Goal: Task Accomplishment & Management: Manage account settings

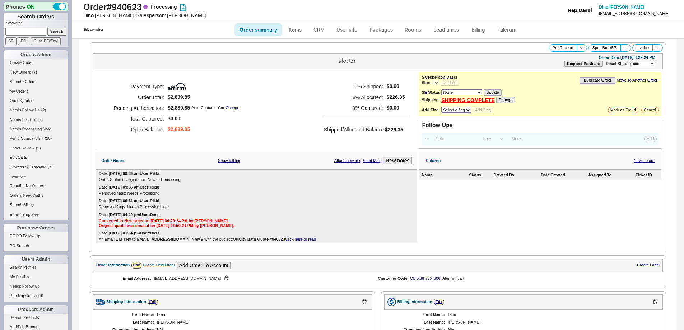
select select "*"
select select "LOW"
select select "3"
select select "*"
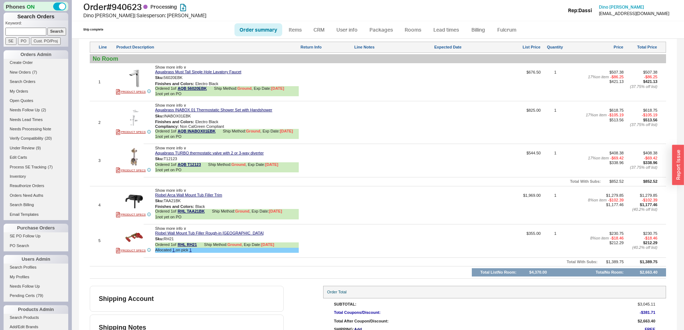
scroll to position [395, 0]
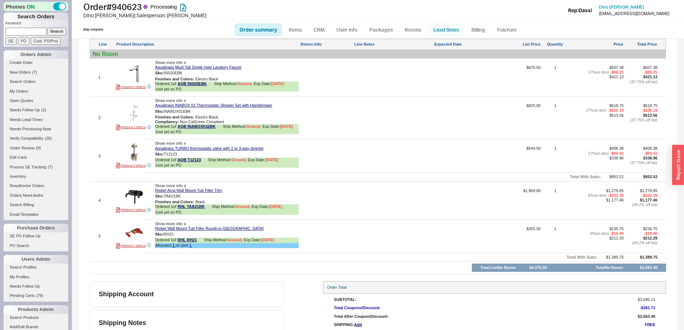
click at [441, 28] on link "Lead times" at bounding box center [446, 29] width 36 height 13
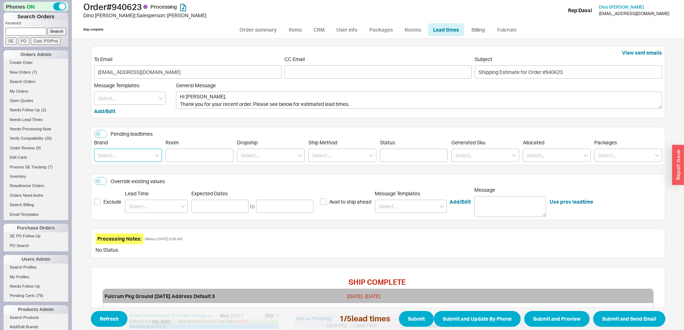
click at [121, 154] on input at bounding box center [128, 155] width 68 height 13
click at [119, 171] on div "Riobel" at bounding box center [127, 170] width 67 height 13
type input "Riobel"
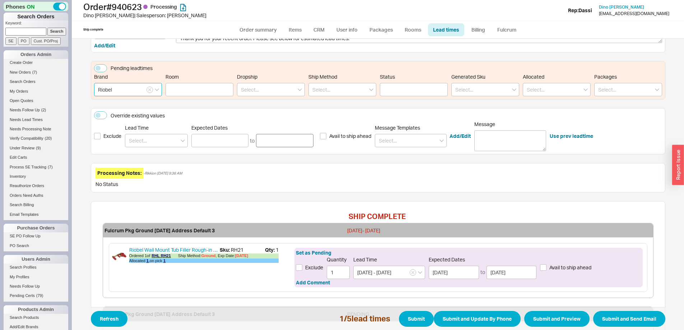
scroll to position [180, 0]
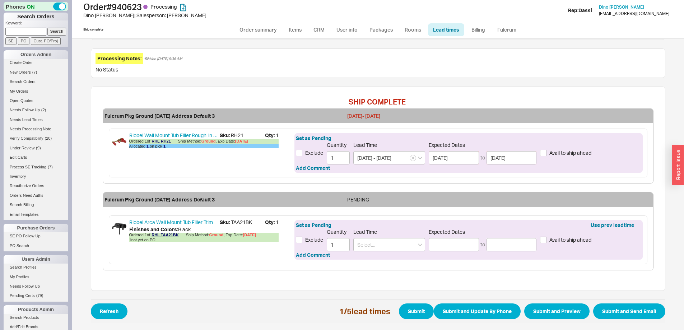
click at [236, 221] on span "Sku: TAA21BK" at bounding box center [242, 222] width 45 height 7
copy span "TAA21BK"
click at [395, 244] on input at bounding box center [389, 244] width 72 height 13
click at [389, 260] on div "7 - 10 Business Days" at bounding box center [388, 259] width 71 height 13
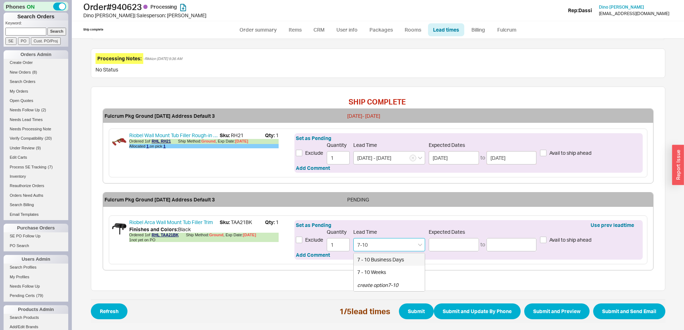
type input "7 - 10 Business Days"
type input "09/29/2025"
type input "10/02/2025"
type input "7 - 10 Business Days"
click at [409, 309] on button "Submit" at bounding box center [416, 311] width 35 height 16
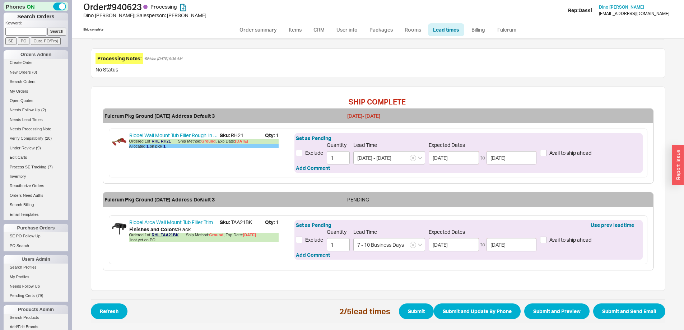
select select "*"
select select "LOW"
select select "3"
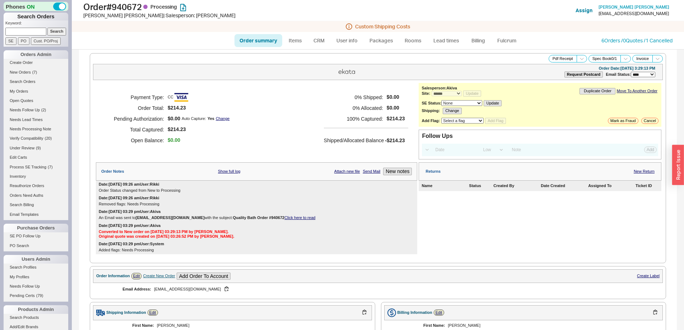
select select "*"
select select "LOW"
select select "3"
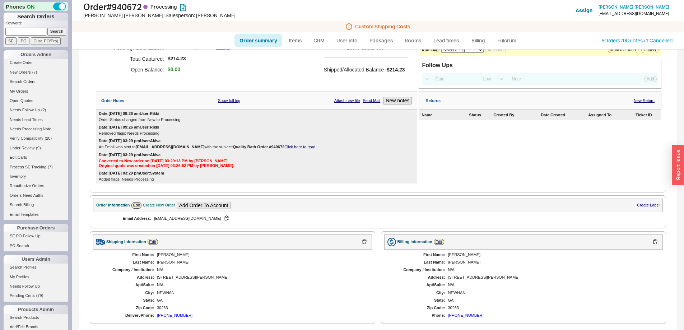
scroll to position [282, 0]
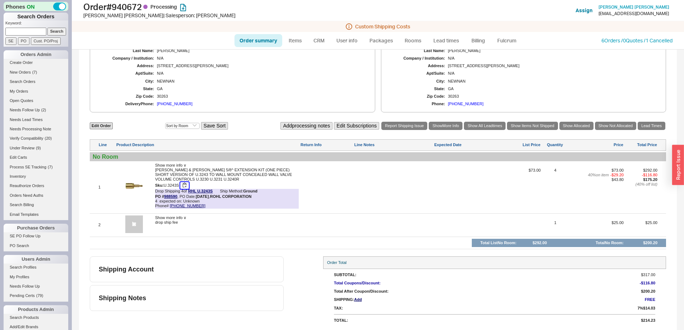
click at [185, 186] on button "button" at bounding box center [184, 185] width 9 height 7
click at [451, 40] on link "Lead times" at bounding box center [446, 40] width 36 height 13
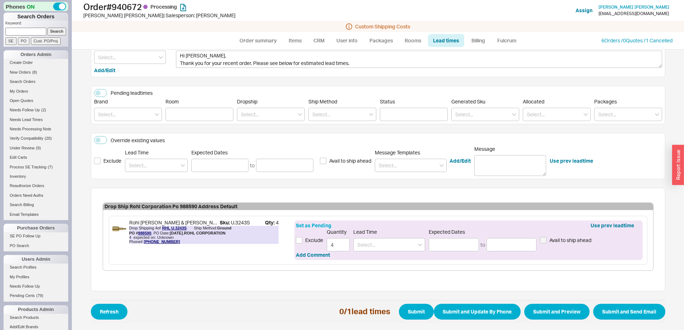
scroll to position [52, 0]
click at [372, 246] on input at bounding box center [389, 244] width 72 height 13
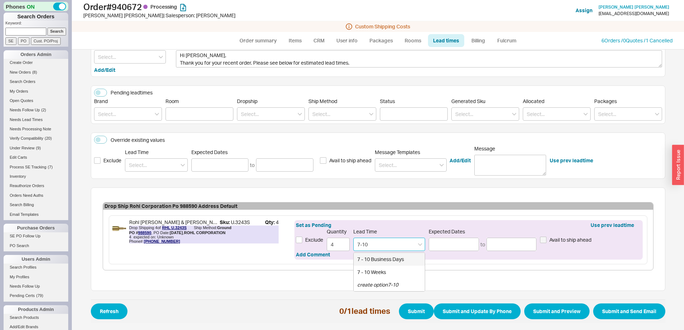
click at [369, 257] on div "7 - 10 Business Days" at bounding box center [388, 259] width 71 height 13
type input "7 - 10 Business Days"
type input "[DATE]"
type input "7 - 10 Business Days"
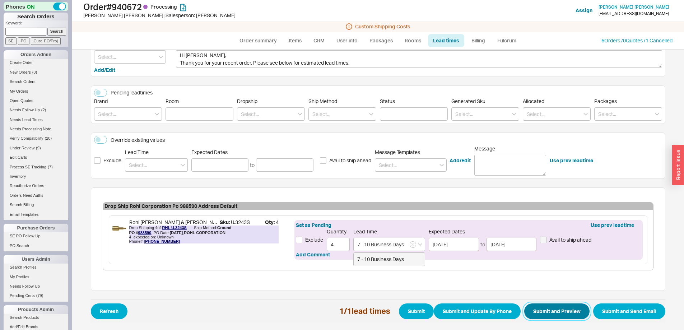
click at [551, 312] on button "Submit and Preview" at bounding box center [556, 311] width 65 height 16
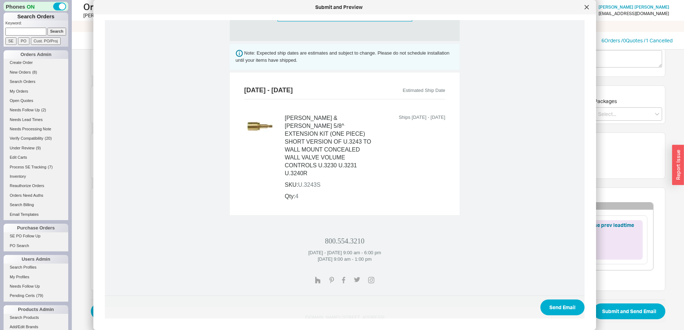
scroll to position [289, 0]
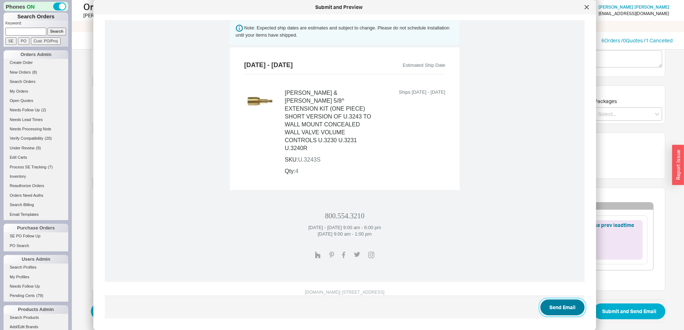
click at [542, 306] on button "Send Email" at bounding box center [562, 307] width 44 height 16
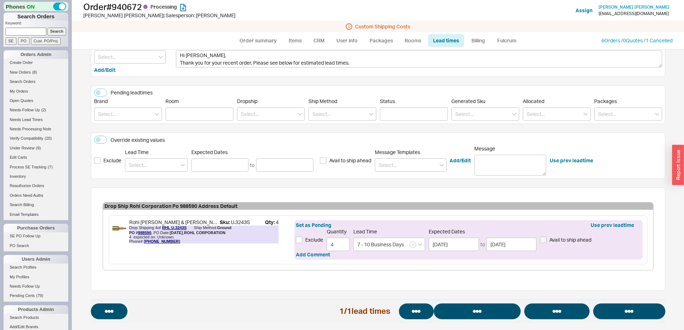
select select "*"
select select "LOW"
select select "3"
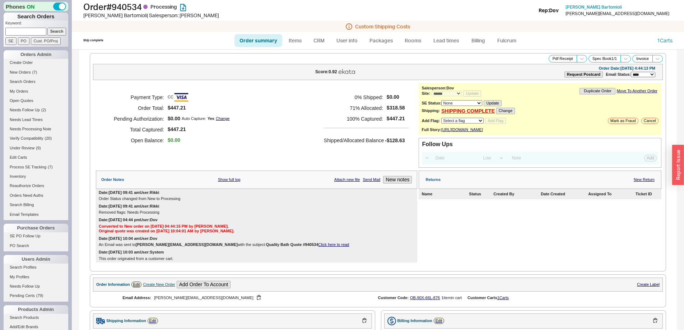
select select "*"
select select "LOW"
select select "3"
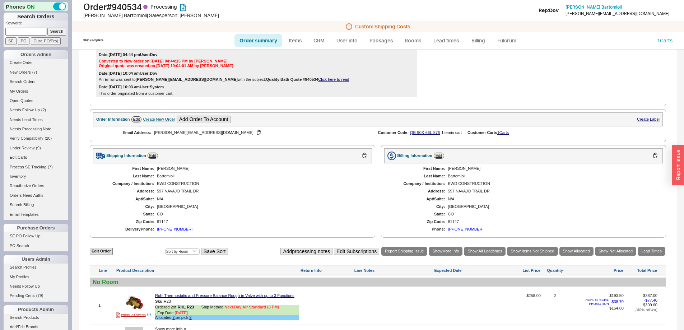
scroll to position [281, 0]
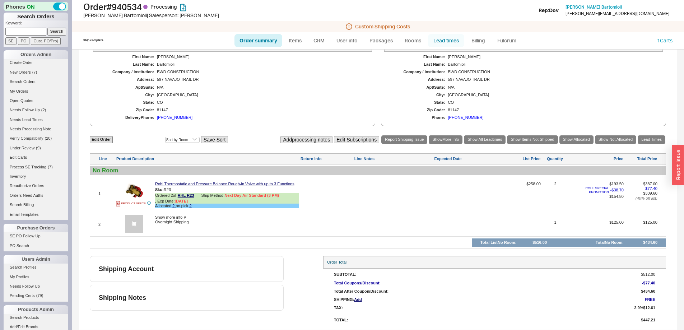
click at [444, 37] on link "Lead times" at bounding box center [446, 40] width 36 height 13
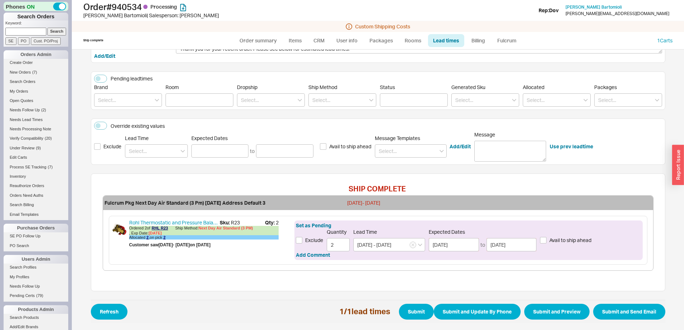
scroll to position [66, 0]
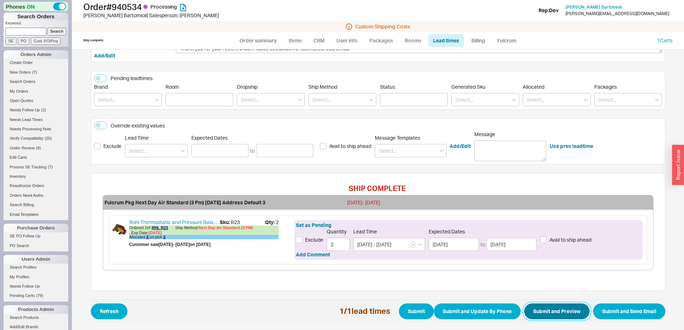
click at [551, 308] on button "Submit and Preview" at bounding box center [556, 311] width 65 height 16
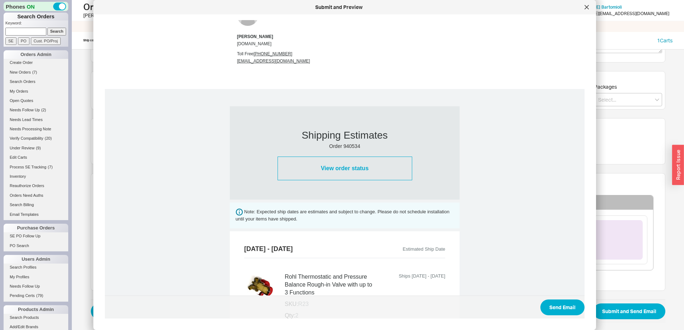
scroll to position [258, 0]
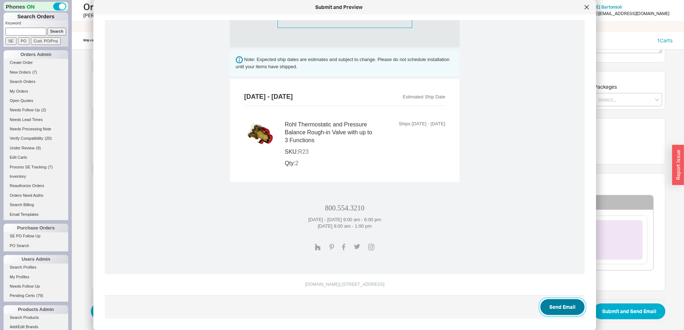
click at [549, 304] on button "Send Email" at bounding box center [562, 307] width 44 height 16
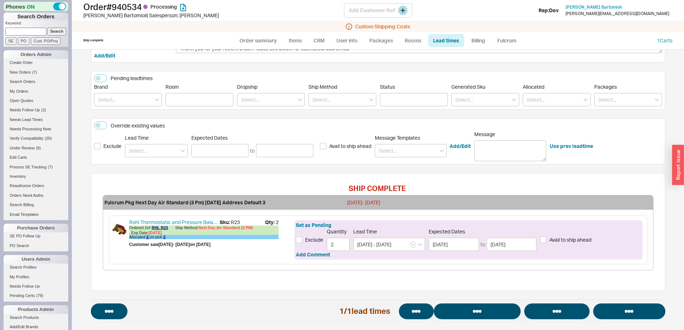
select select "*"
select select "LOW"
select select "3"
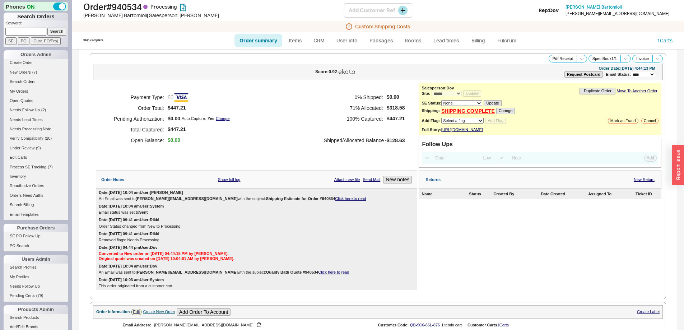
select select "*"
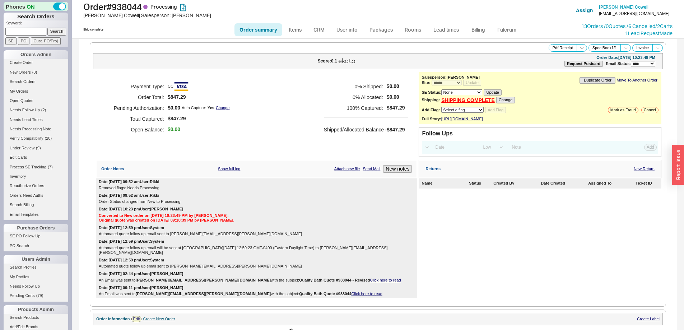
select select "*"
select select "LOW"
select select "3"
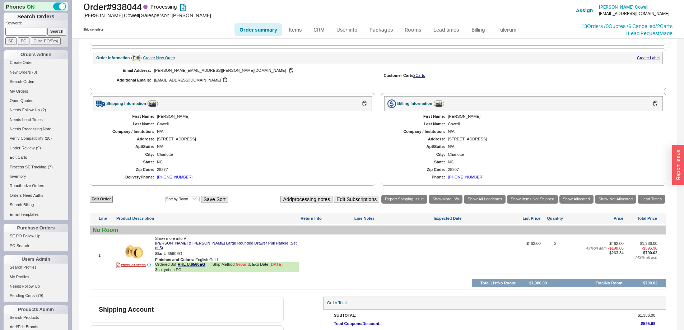
scroll to position [297, 0]
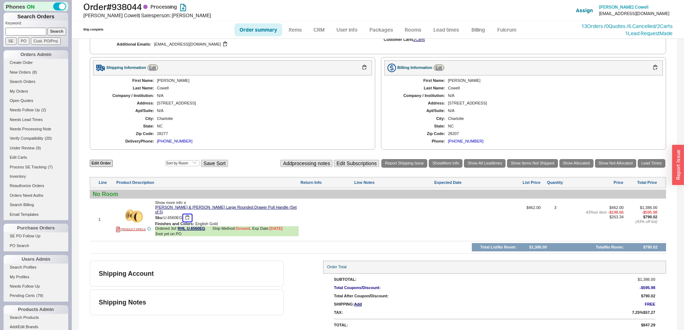
click at [188, 214] on button "button" at bounding box center [187, 217] width 9 height 7
click at [448, 30] on link "Lead times" at bounding box center [446, 29] width 36 height 13
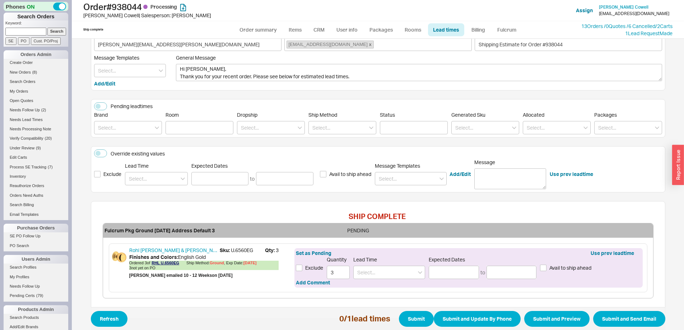
scroll to position [56, 0]
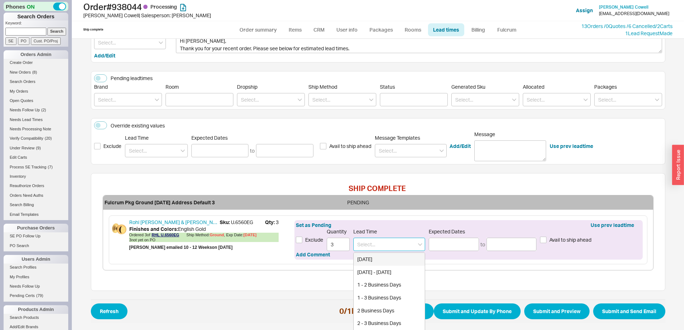
click at [366, 250] on input at bounding box center [389, 244] width 72 height 13
click at [372, 273] on div "10 - 12 Weeks" at bounding box center [388, 272] width 71 height 13
type input "10 - 12 Weeks"
type input "11/28/2025"
type input "12/11/2025"
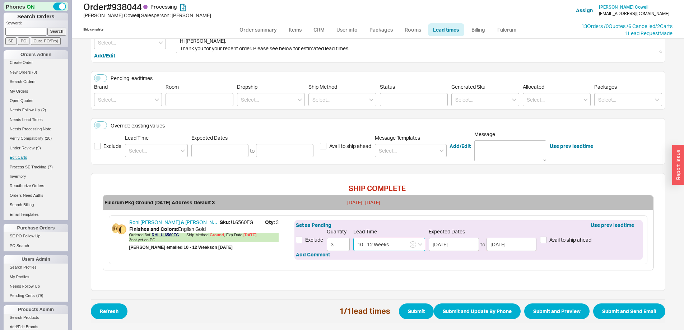
type input "10 - 12 Weeks"
click at [477, 306] on button "Submit and Update By Phone" at bounding box center [476, 311] width 87 height 16
select select "*"
select select "LOW"
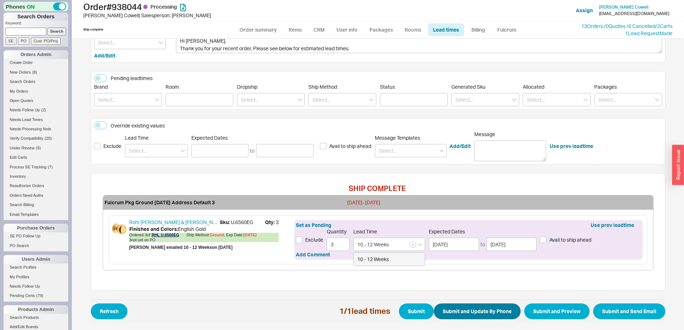
select select "3"
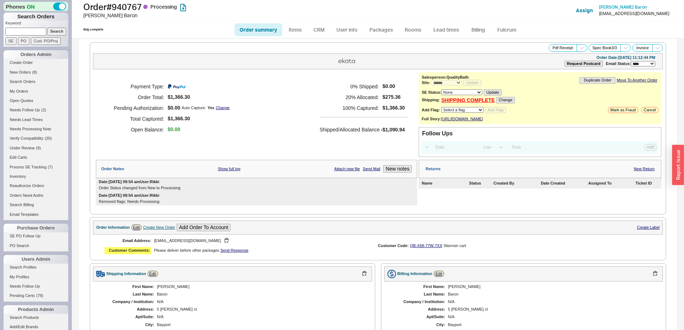
select select "*"
select select "LOW"
select select "3"
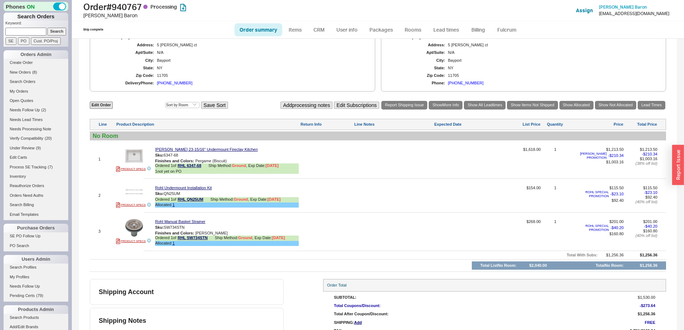
scroll to position [291, 0]
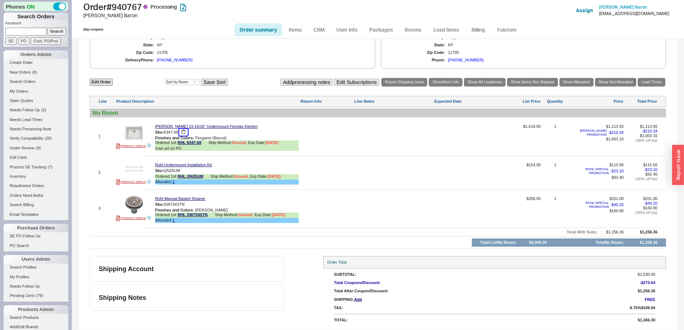
click at [185, 132] on button "button" at bounding box center [183, 132] width 9 height 7
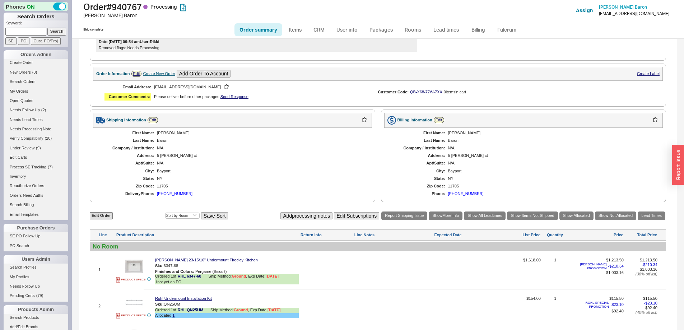
scroll to position [76, 0]
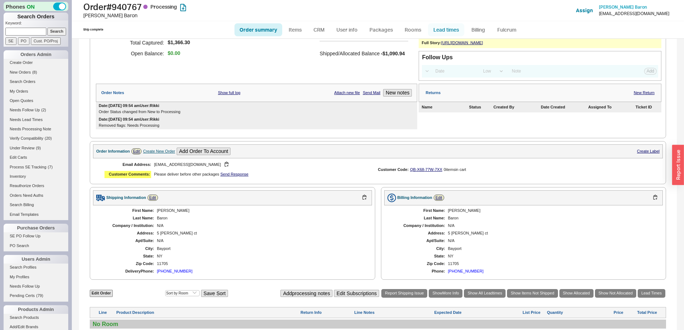
click at [442, 28] on link "Lead times" at bounding box center [446, 29] width 36 height 13
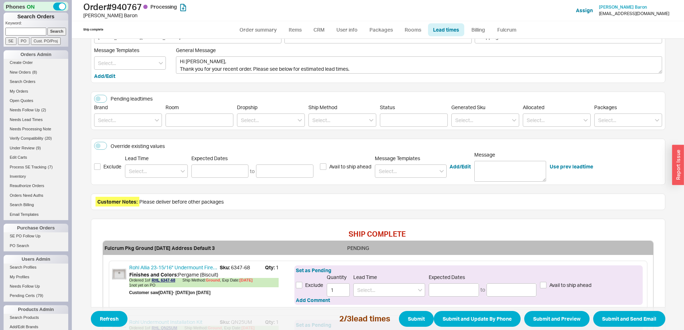
scroll to position [108, 0]
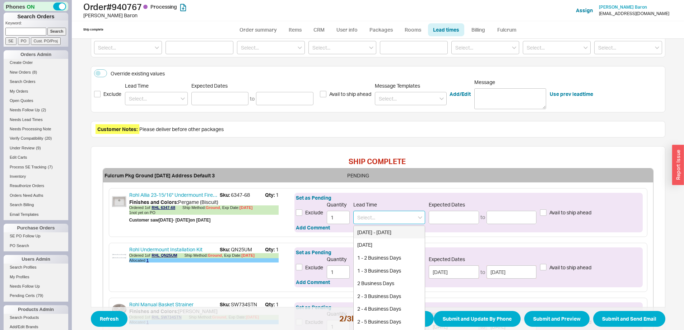
click at [373, 217] on input at bounding box center [389, 217] width 72 height 13
click at [376, 232] on div "7 - 10 Business Days" at bounding box center [388, 232] width 71 height 13
type input "7 - 10 Business Days"
type input "09/29/2025"
type input "10/02/2025"
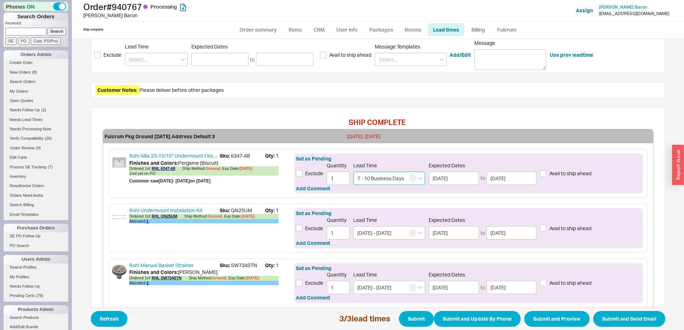
scroll to position [190, 0]
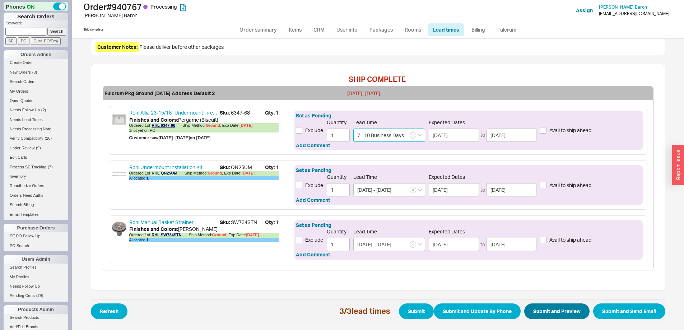
type input "7 - 10 Business Days"
click at [543, 309] on button "Submit and Preview" at bounding box center [556, 311] width 65 height 16
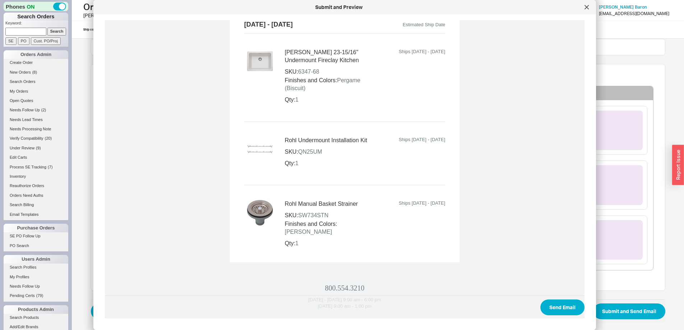
scroll to position [258, 0]
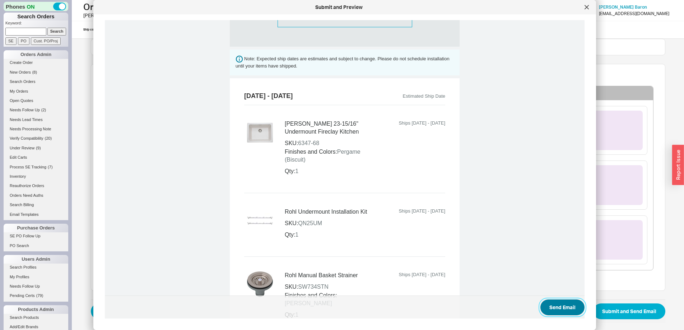
click at [544, 308] on button "Send Email" at bounding box center [562, 307] width 44 height 16
select select "*"
select select "LOW"
select select "3"
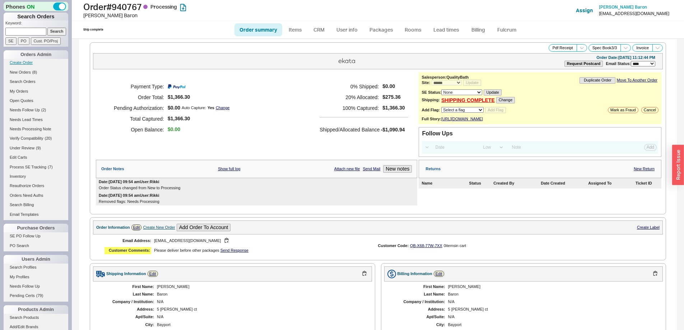
select select "*"
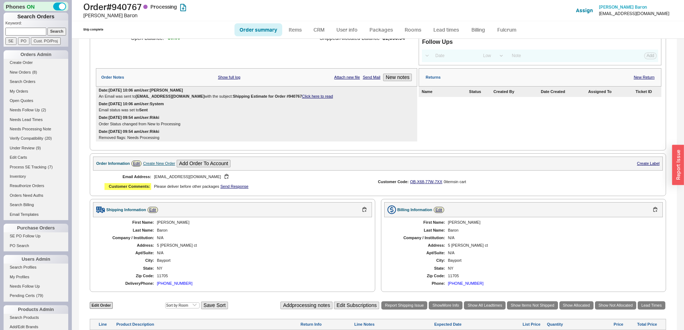
scroll to position [319, 0]
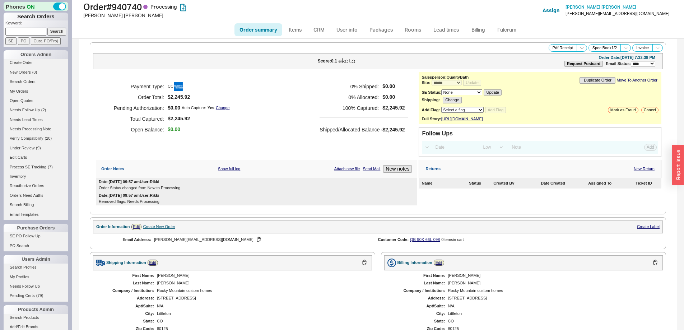
select select "*"
select select "LOW"
select select "3"
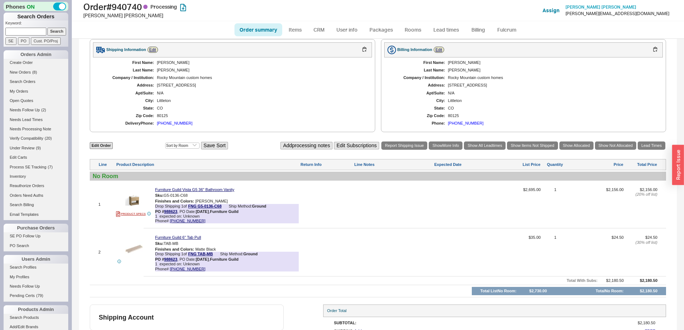
scroll to position [250, 0]
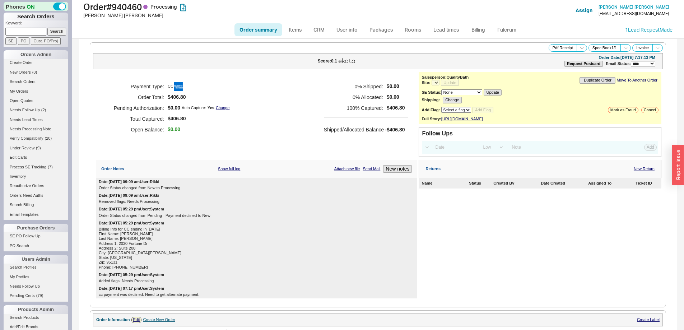
select select "*"
select select "LOW"
select select "3"
select select "*"
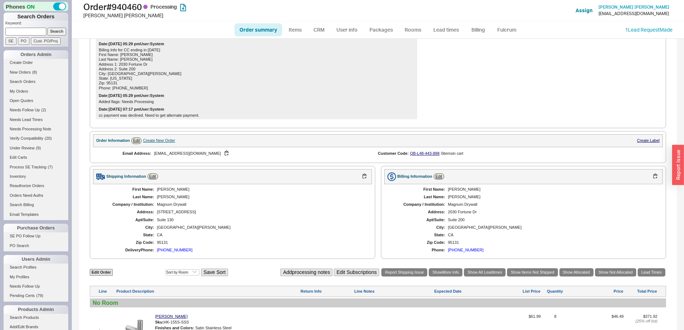
scroll to position [287, 0]
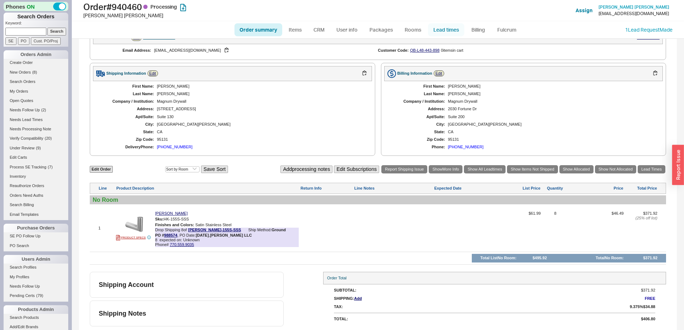
click at [440, 30] on link "Lead times" at bounding box center [446, 29] width 36 height 13
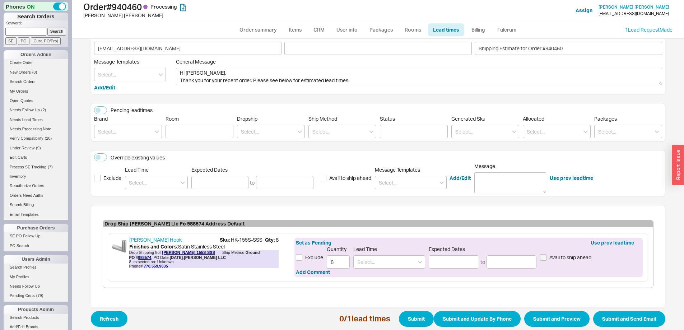
scroll to position [36, 0]
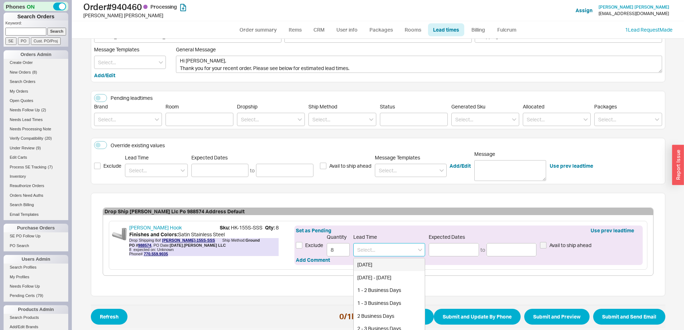
click at [373, 250] on input at bounding box center [389, 249] width 72 height 13
type input "1-2"
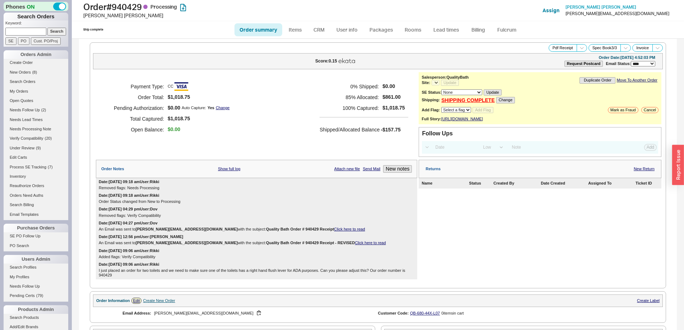
select select "*"
select select "LOW"
select select "3"
select select "*"
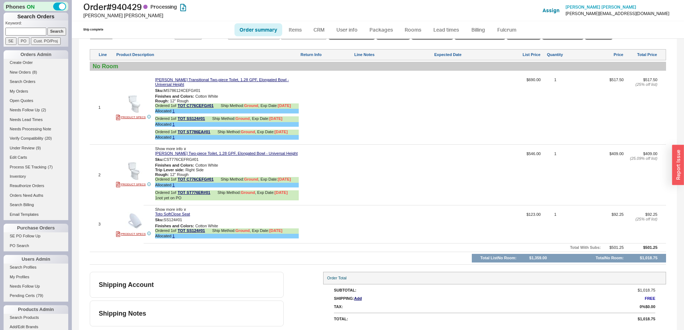
scroll to position [401, 0]
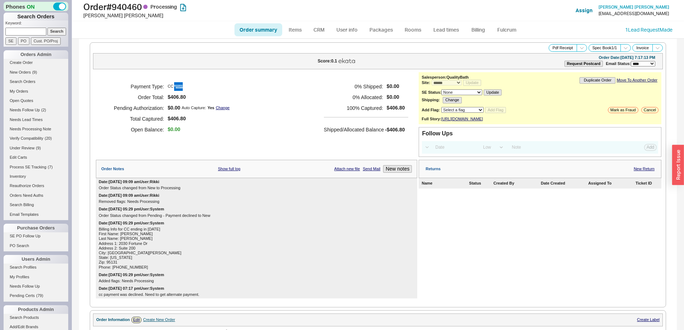
select select "*"
select select "LOW"
select select "3"
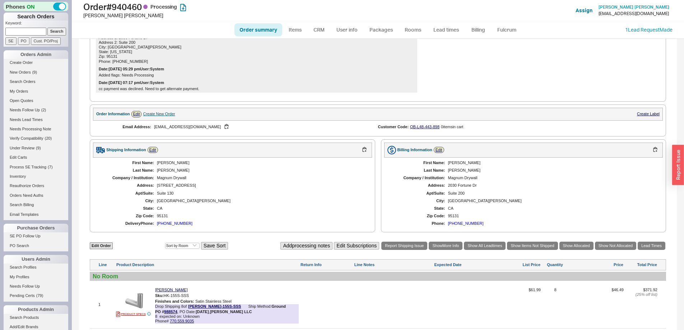
scroll to position [287, 0]
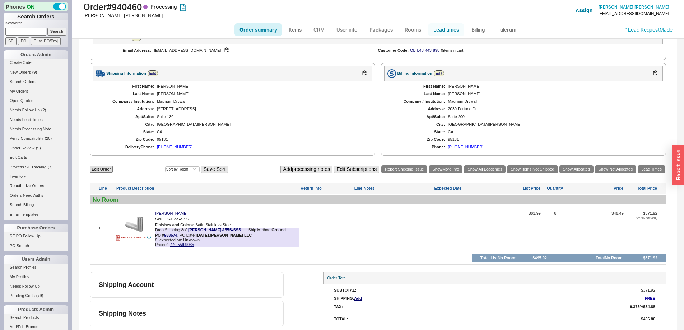
click at [436, 34] on link "Lead times" at bounding box center [446, 29] width 36 height 13
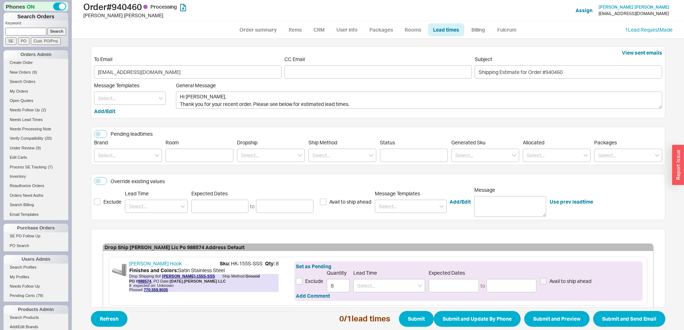
scroll to position [41, 0]
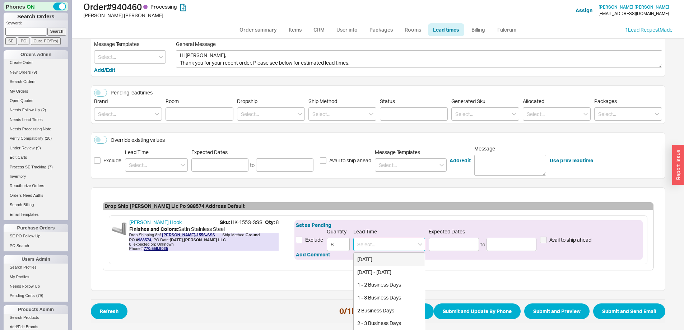
click at [385, 242] on input at bounding box center [389, 244] width 72 height 13
click at [390, 260] on div "1 - 2 Business Days" at bounding box center [388, 259] width 71 height 13
type input "1 - 2 Business Days"
type input "09/19/2025"
type input "09/22/2025"
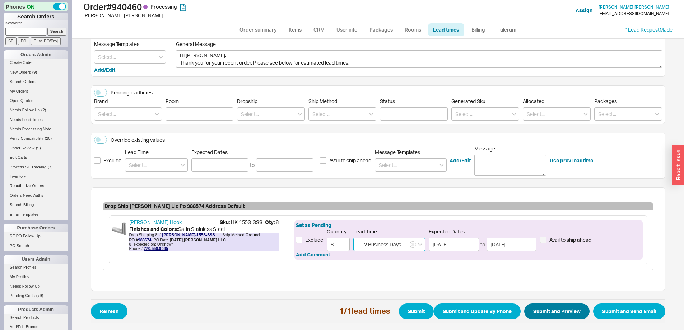
type input "1 - 2 Business Days"
click at [564, 306] on button "Submit and Preview" at bounding box center [556, 311] width 65 height 16
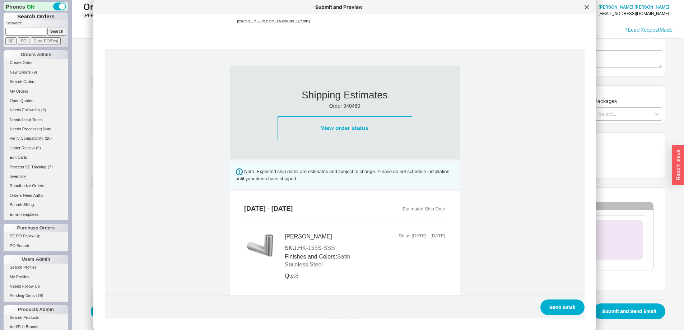
scroll to position [258, 0]
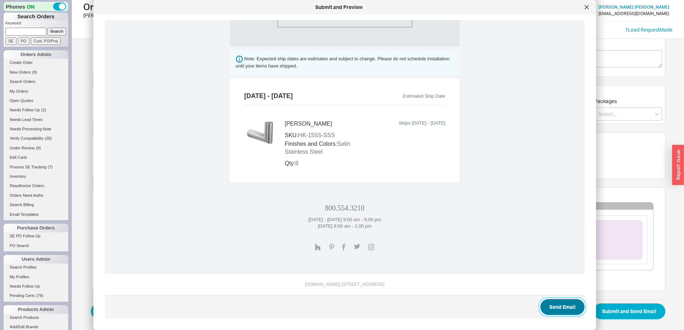
click at [565, 306] on button "Send Email" at bounding box center [562, 307] width 44 height 16
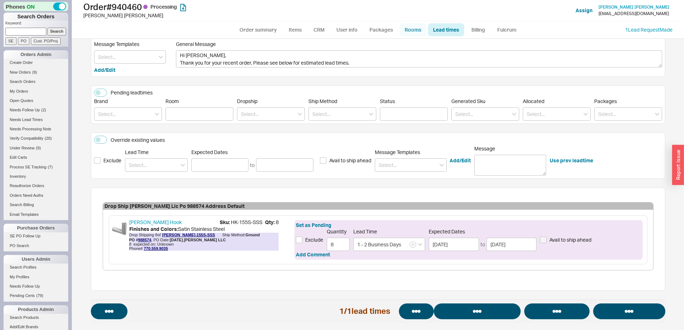
select select "*"
select select "LOW"
select select "3"
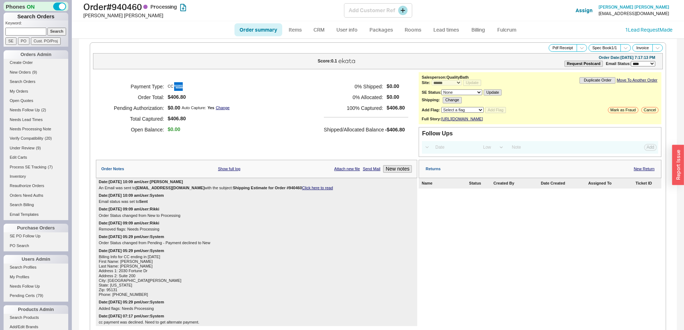
select select "*"
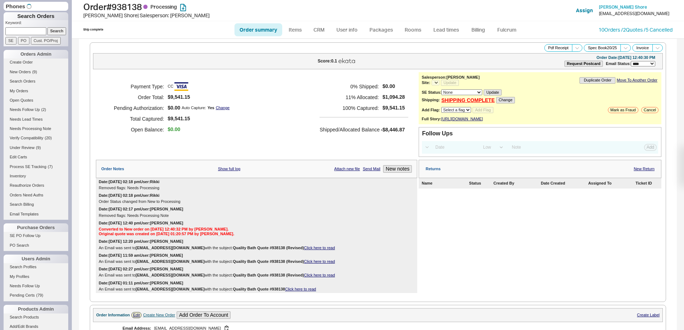
select select "*"
select select "LOW"
select select "3"
select select "*"
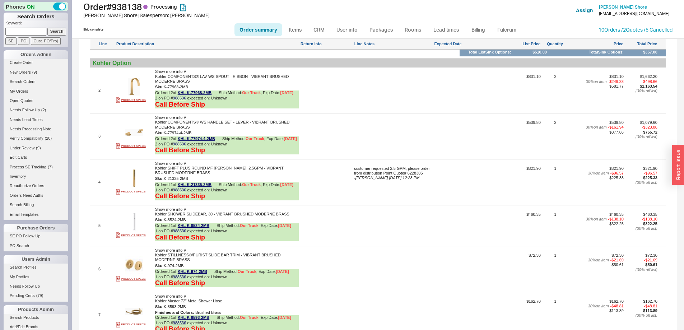
scroll to position [538, 0]
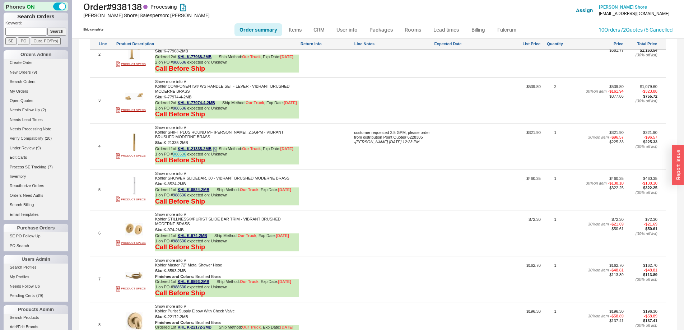
click at [180, 156] on link "988536" at bounding box center [179, 154] width 13 height 4
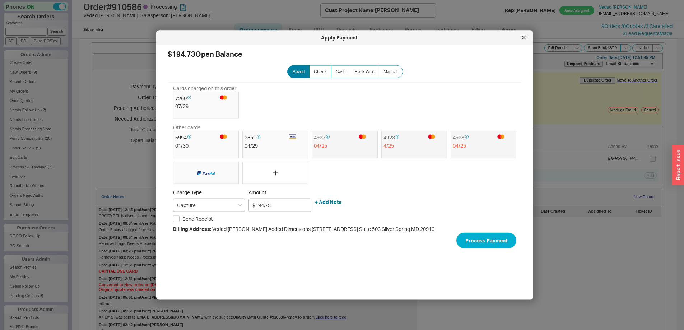
select select "*"
select select "LOW"
select select "3"
click at [523, 38] on icon at bounding box center [524, 38] width 4 height 4
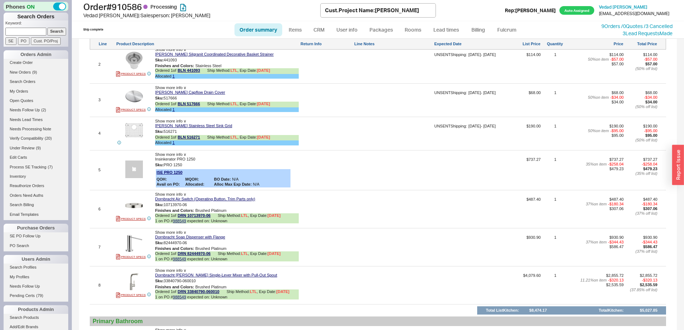
scroll to position [864, 0]
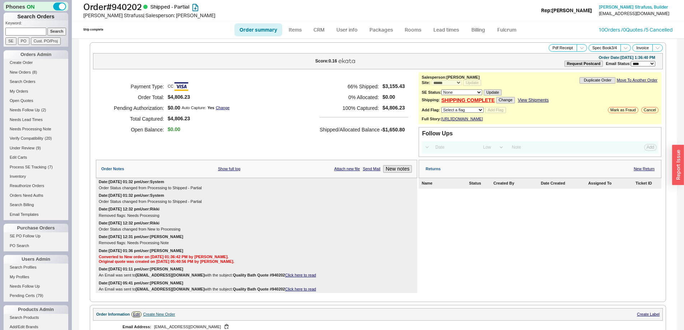
select select "*"
select select "LOW"
select select "3"
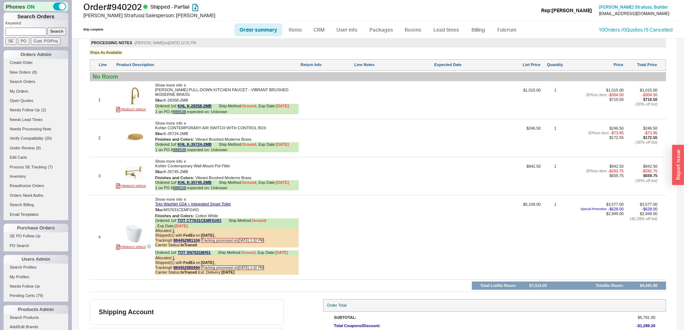
scroll to position [468, 0]
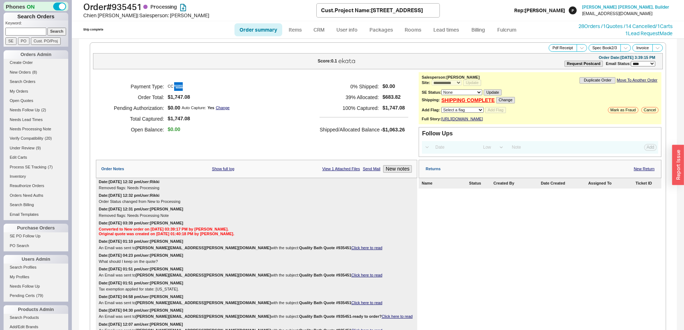
select select "*"
select select "**"
select select "LOW"
select select "3"
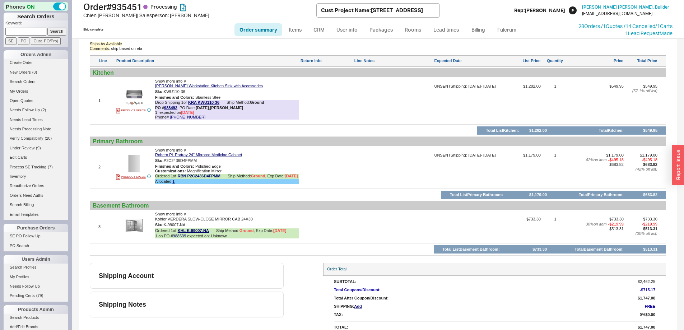
scroll to position [518, 0]
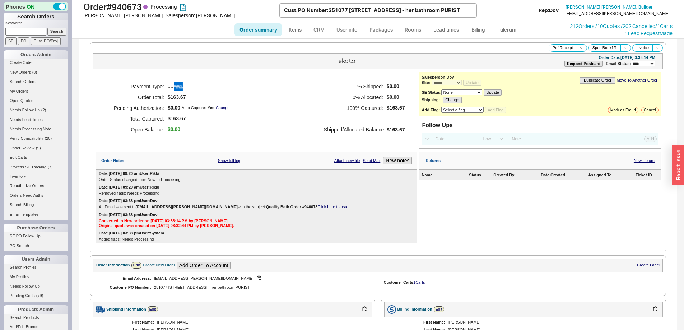
select select "*"
select select "LOW"
select select "3"
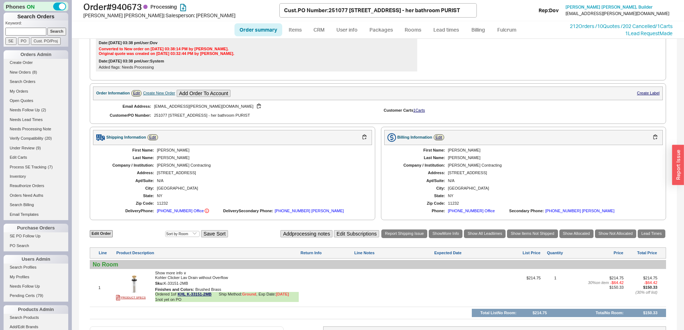
scroll to position [242, 0]
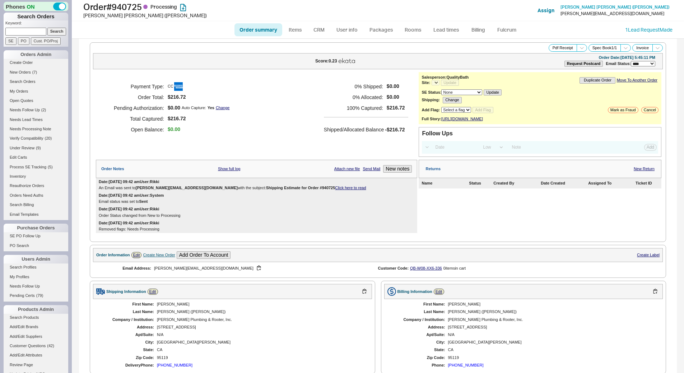
select select "LOW"
select select "3"
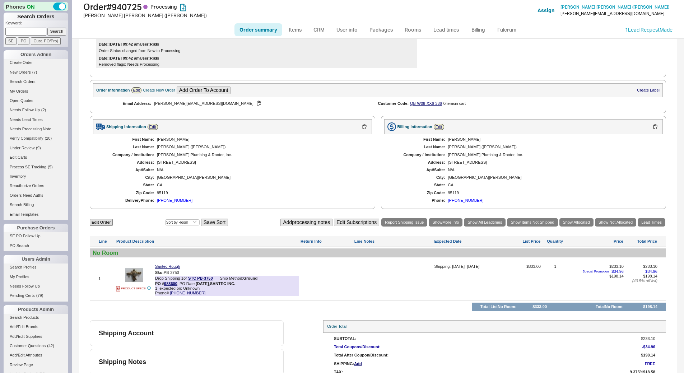
select select "*"
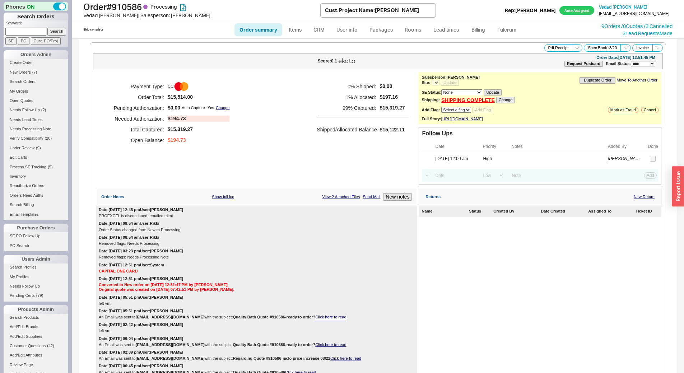
select select "*"
select select "LOW"
select select "3"
select select "*"
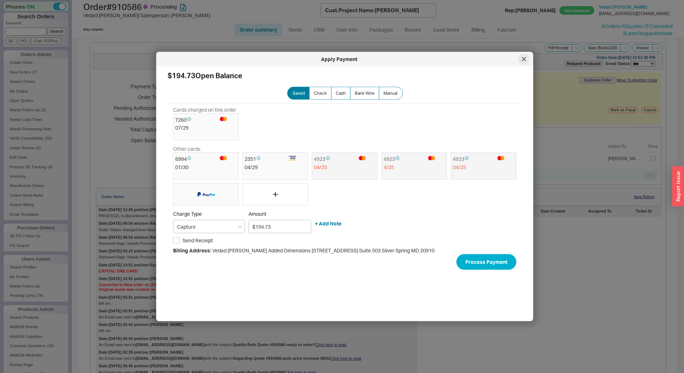
click at [523, 56] on div at bounding box center [523, 58] width 11 height 11
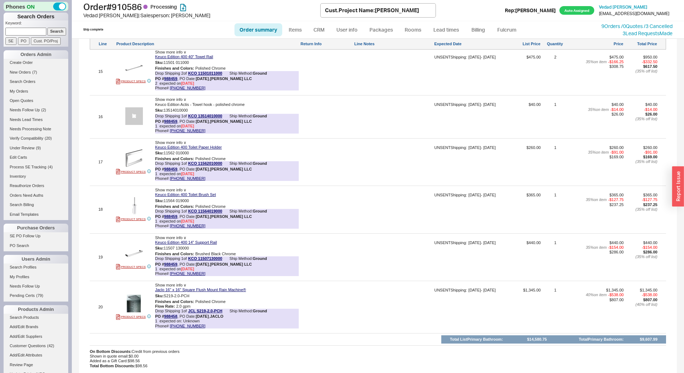
scroll to position [1363, 0]
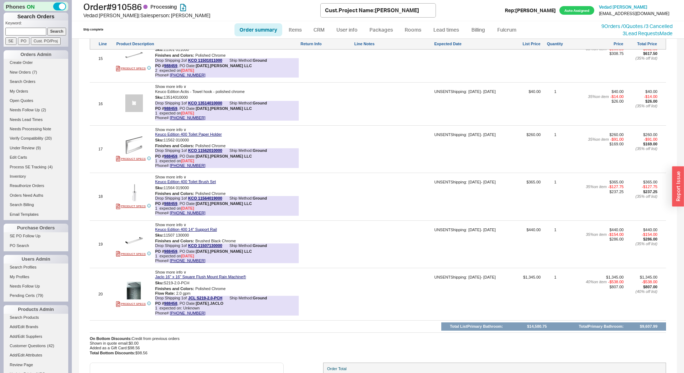
click at [342, 219] on div at bounding box center [326, 199] width 52 height 39
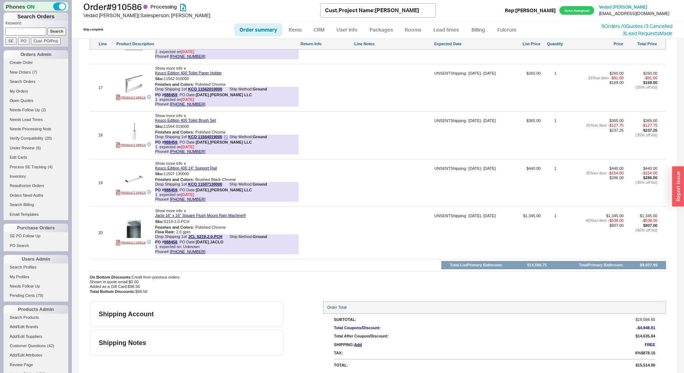
scroll to position [1431, 0]
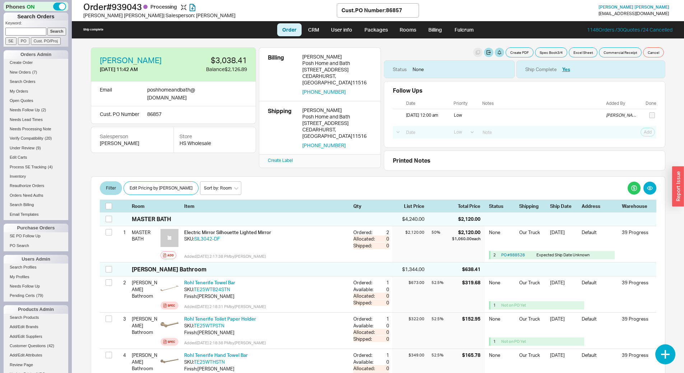
select select "LOW"
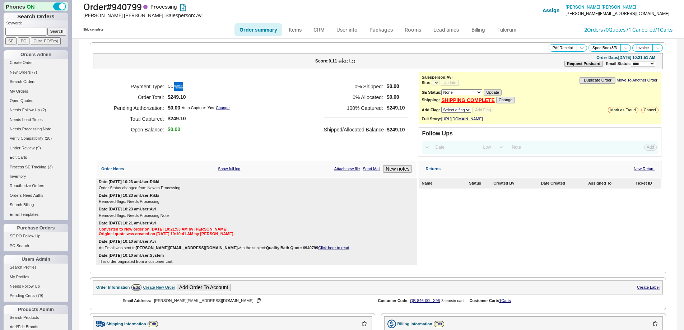
select select "*"
select select "LOW"
select select "3"
select select "*"
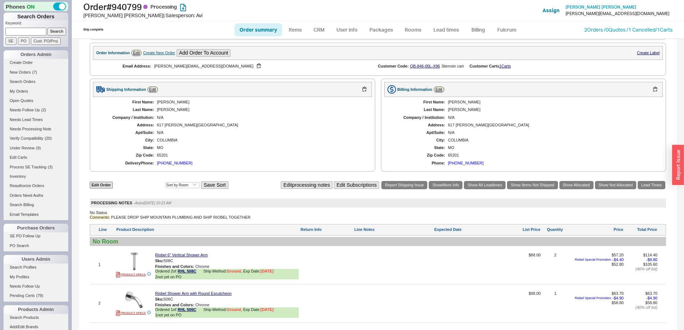
scroll to position [373, 0]
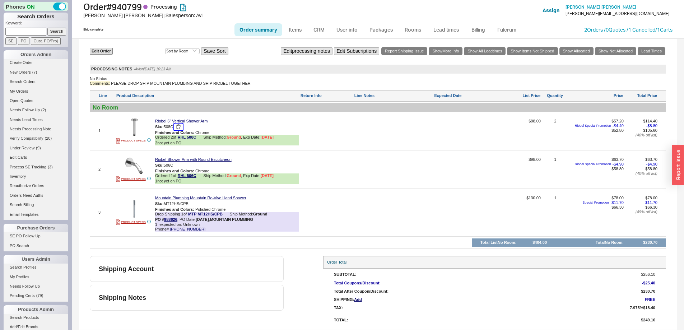
click at [180, 127] on button "button" at bounding box center [178, 126] width 9 height 7
click at [181, 165] on button "button" at bounding box center [178, 165] width 9 height 7
click at [451, 28] on link "Lead times" at bounding box center [446, 29] width 36 height 13
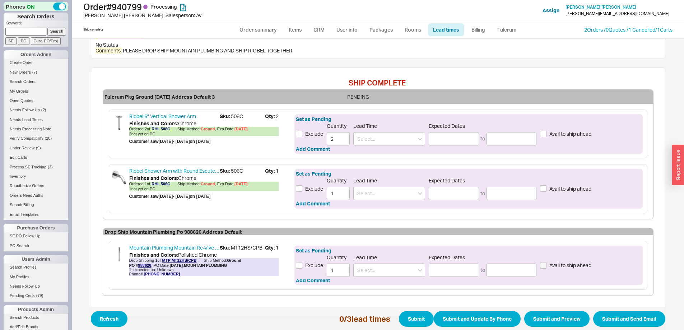
scroll to position [230, 0]
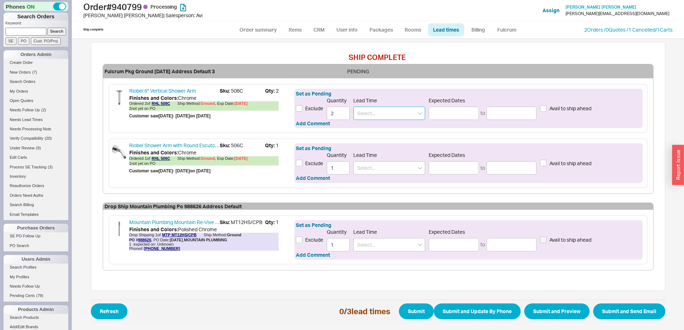
click at [367, 112] on input at bounding box center [389, 113] width 72 height 13
click at [372, 123] on div "7 - 10 Business Days" at bounding box center [388, 128] width 71 height 13
type input "7 - 10 Business Days"
type input "09/29/2025"
type input "10/02/2025"
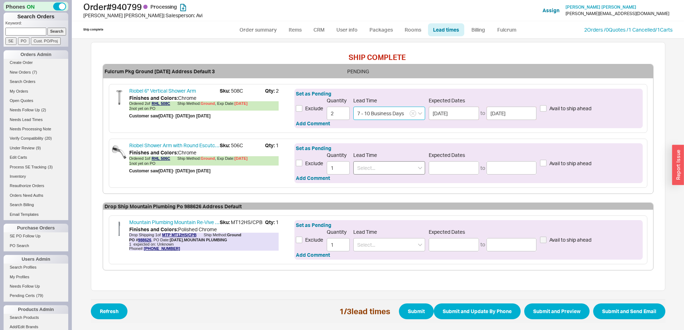
type input "7 - 10 Business Days"
click at [372, 170] on input at bounding box center [389, 167] width 72 height 13
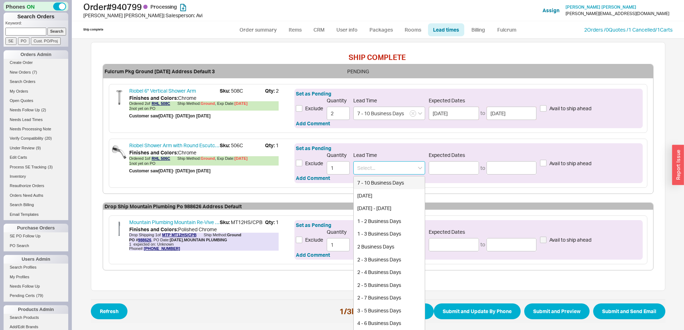
click at [373, 185] on div "7 - 10 Business Days" at bounding box center [388, 182] width 71 height 13
type input "7 - 10 Business Days"
type input "09/29/2025"
type input "10/02/2025"
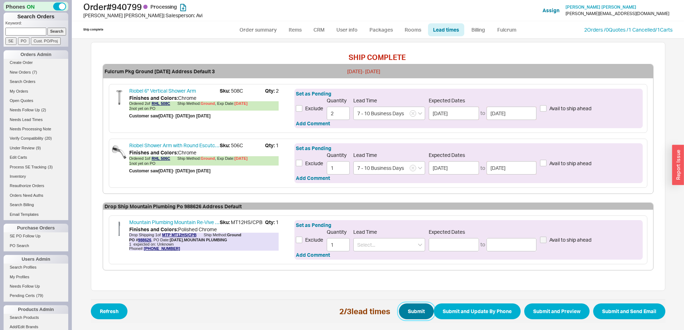
click at [408, 305] on button "Submit" at bounding box center [416, 311] width 35 height 16
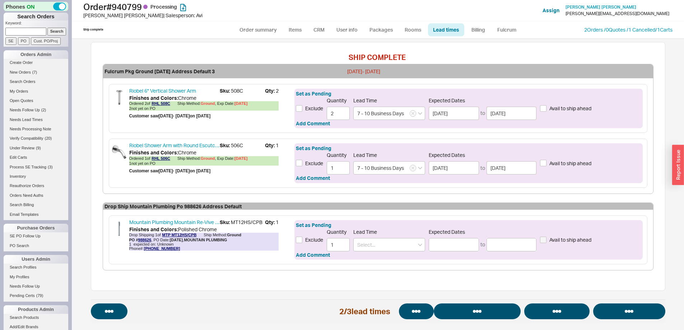
select select "*"
select select "LOW"
select select "3"
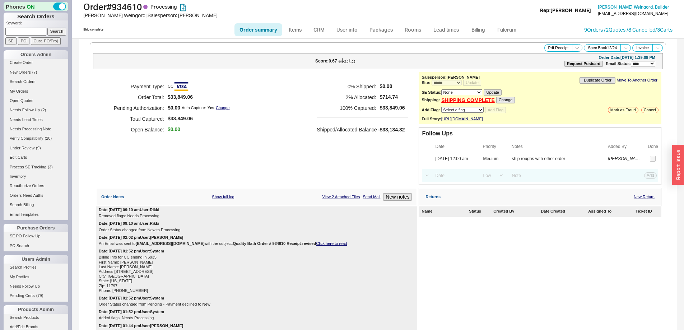
select select "*"
select select "LOW"
select select "3"
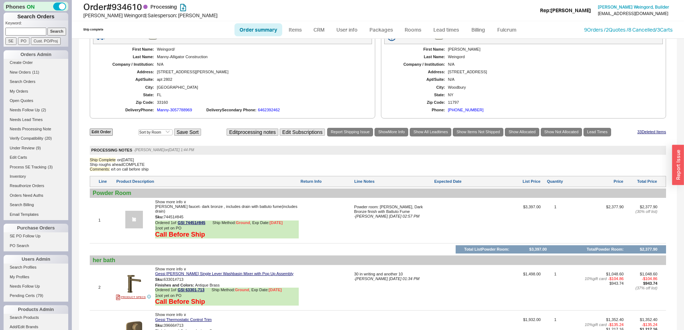
scroll to position [466, 0]
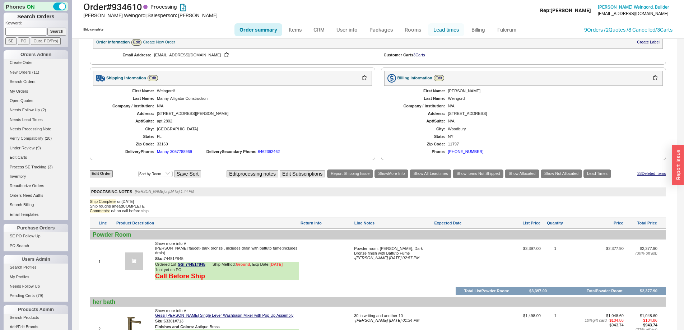
click at [455, 25] on link "Lead times" at bounding box center [446, 29] width 36 height 13
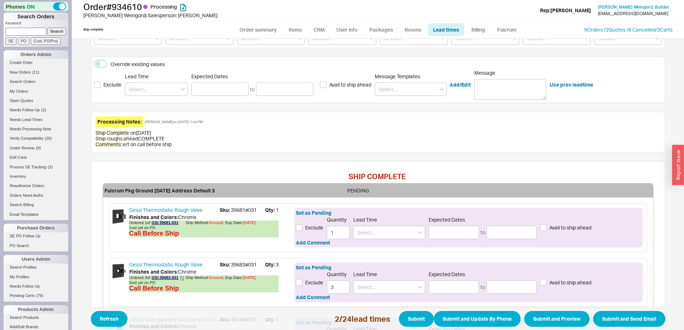
scroll to position [108, 0]
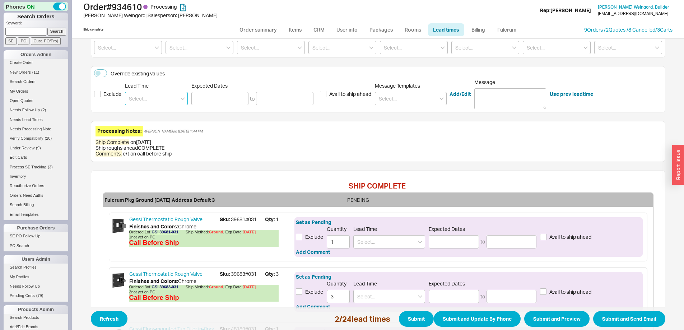
click at [163, 97] on input at bounding box center [156, 98] width 63 height 13
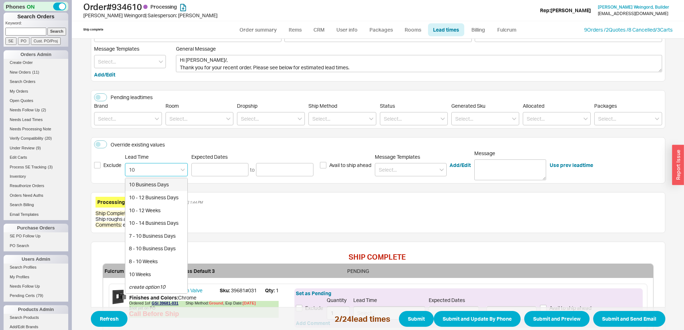
scroll to position [0, 0]
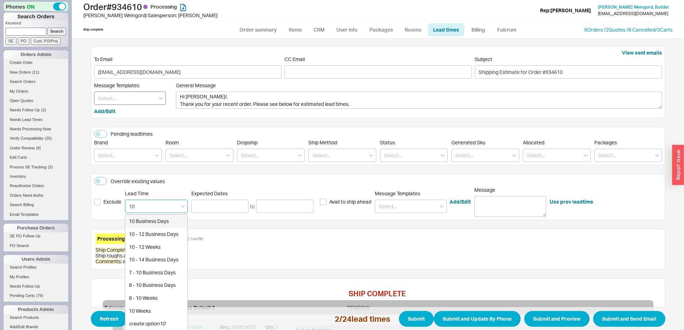
type input "10"
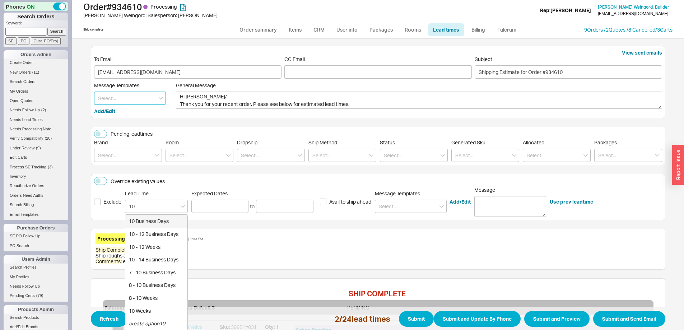
type input "10"
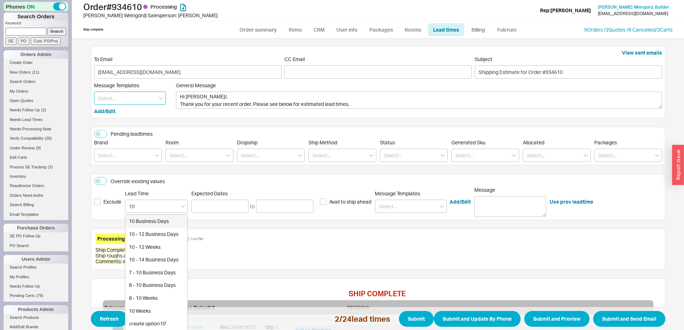
type input "10"
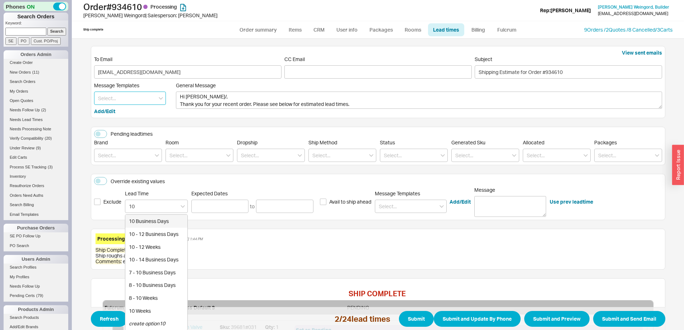
type input "10"
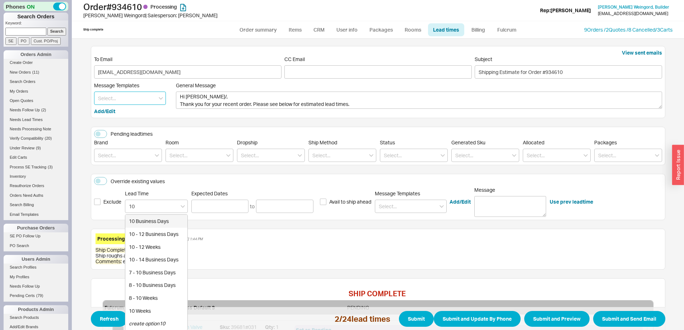
type input "10"
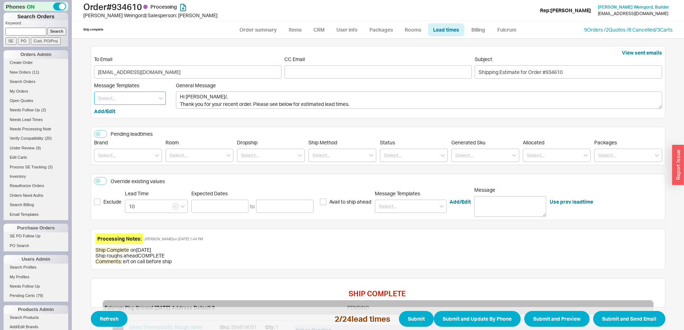
click at [122, 98] on input at bounding box center [130, 97] width 72 height 13
click at [193, 178] on div "Override existing values" at bounding box center [378, 182] width 568 height 10
click at [130, 156] on input at bounding box center [128, 155] width 68 height 13
click at [126, 168] on div "Gessi" at bounding box center [127, 170] width 67 height 13
type input "Gessi"
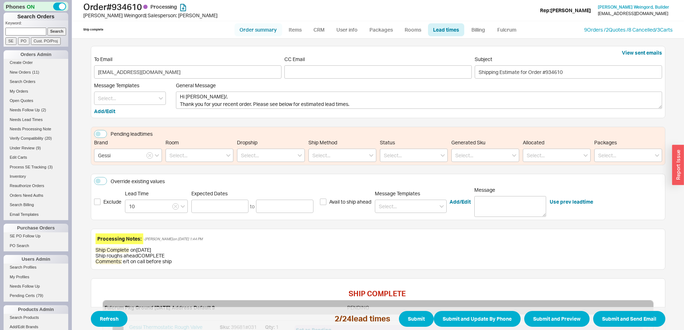
click at [262, 32] on link "Order summary" at bounding box center [258, 29] width 48 height 13
select select "*"
select select "LOW"
select select "3"
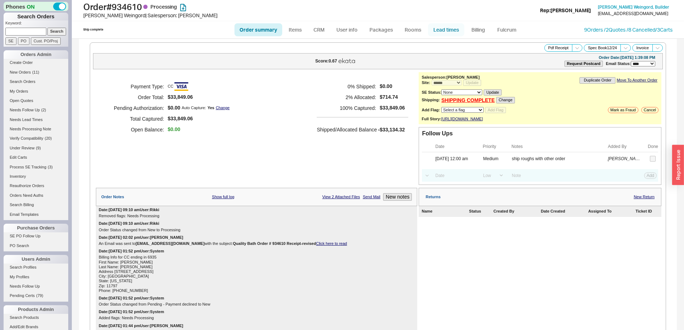
click at [444, 33] on link "Lead times" at bounding box center [446, 29] width 36 height 13
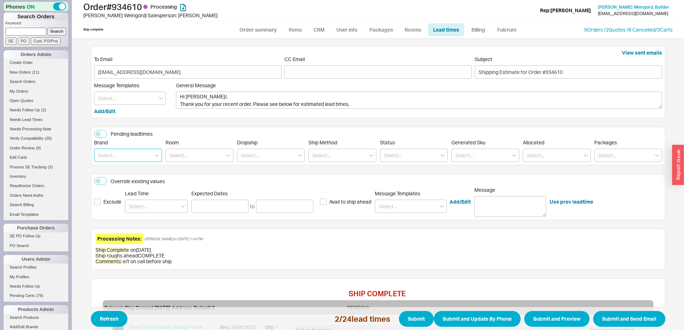
click at [110, 157] on input at bounding box center [128, 155] width 68 height 13
click at [117, 171] on div "Gessi" at bounding box center [127, 170] width 67 height 13
type input "Gessi"
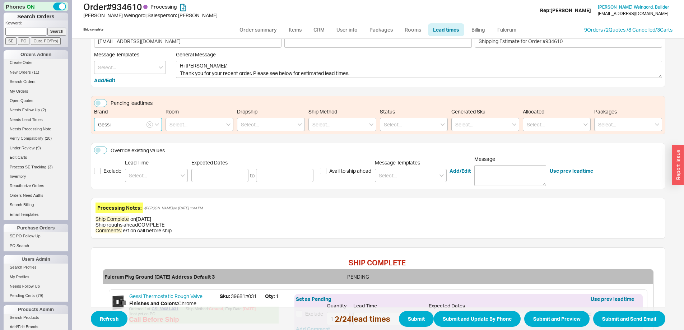
scroll to position [72, 0]
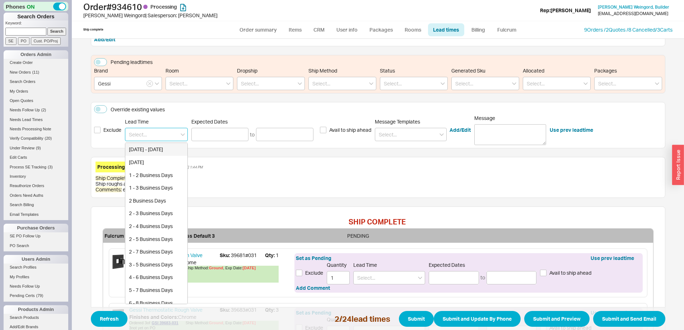
click at [151, 133] on input at bounding box center [156, 134] width 63 height 13
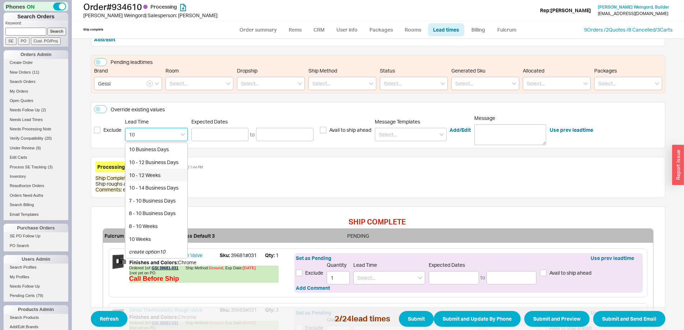
click at [145, 169] on div "10 - 12 Weeks" at bounding box center [156, 175] width 62 height 13
type input "10 - 12 Weeks"
type input "11/28/2025"
type input "12/11/2025"
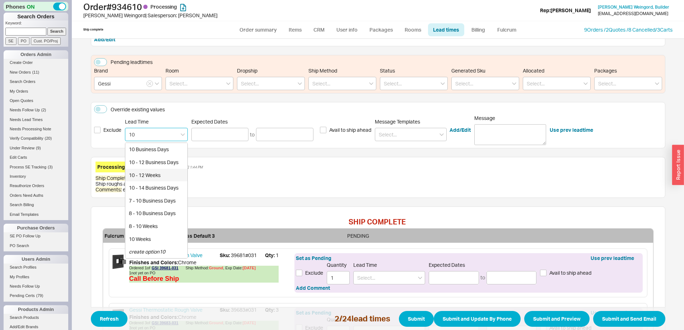
type input "10 - 12 Weeks"
type input "11/28/2025"
type input "12/11/2025"
type input "10 - 12 Weeks"
type input "11/28/2025"
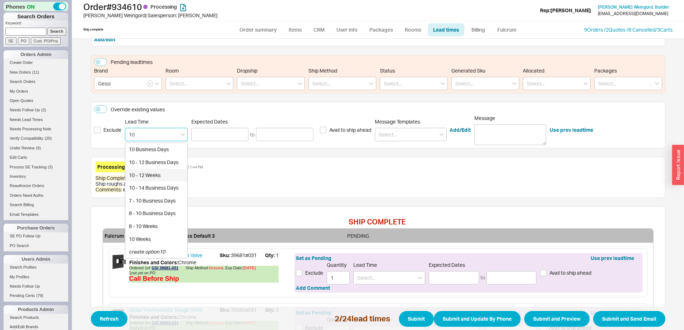
type input "12/11/2025"
type input "10 - 12 Weeks"
type input "11/28/2025"
type input "12/11/2025"
type input "10 - 12 Weeks"
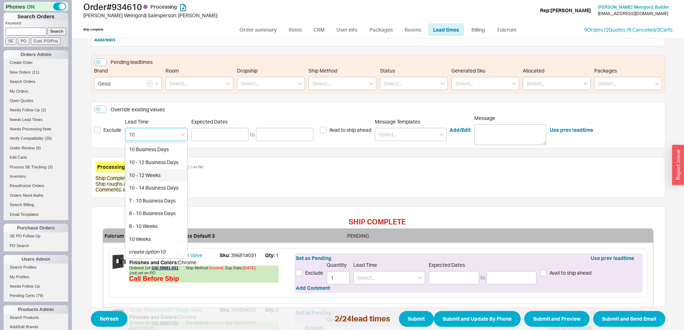
type input "11/28/2025"
type input "12/11/2025"
type input "10 - 12 Weeks"
type input "11/28/2025"
type input "12/11/2025"
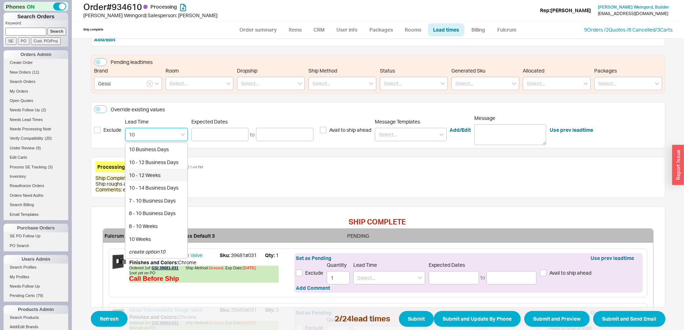
type input "10 - 12 Weeks"
type input "11/28/2025"
type input "12/11/2025"
type input "10 - 12 Weeks"
type input "11/28/2025"
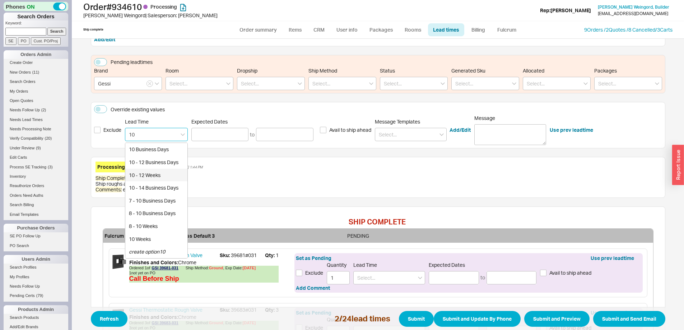
type input "12/11/2025"
type input "10 - 12 Weeks"
type input "11/28/2025"
type input "12/11/2025"
type input "10 - 12 Weeks"
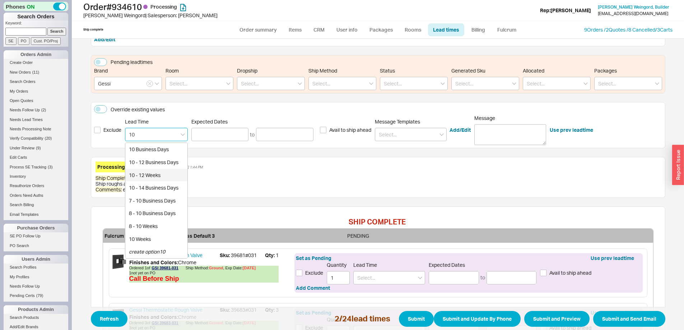
type input "11/28/2025"
type input "12/11/2025"
type input "10 - 12 Weeks"
type input "11/28/2025"
type input "12/11/2025"
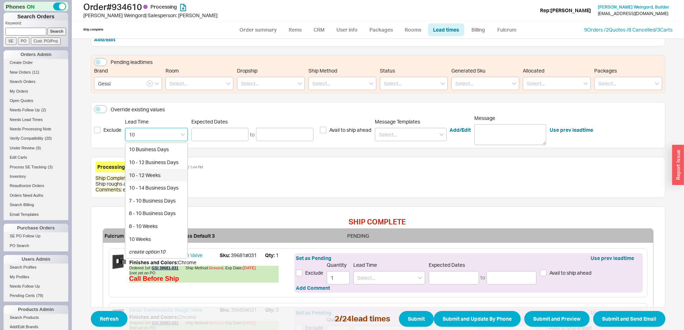
type input "10 - 12 Weeks"
type input "11/28/2025"
type input "12/11/2025"
type input "10 - 12 Weeks"
type input "11/28/2025"
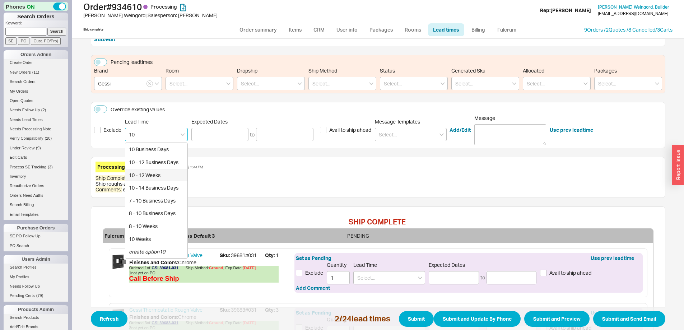
type input "12/11/2025"
type input "10 - 12 Weeks"
type input "11/28/2025"
type input "12/11/2025"
type input "10 - 12 Weeks"
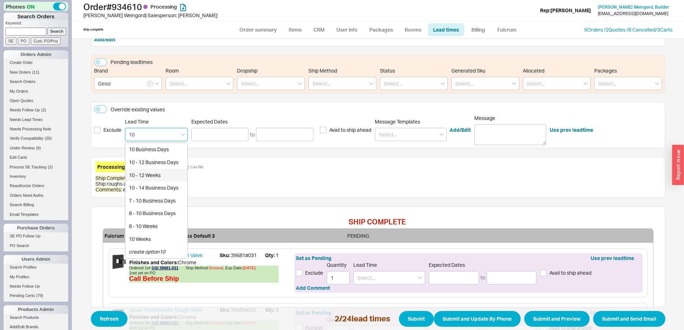
type input "11/28/2025"
type input "12/11/2025"
type input "10 - 12 Weeks"
type input "11/28/2025"
type input "12/11/2025"
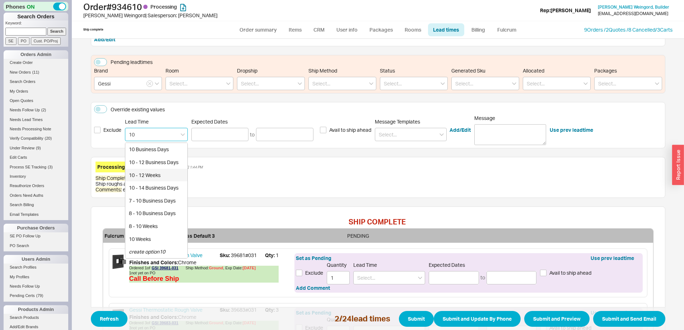
type input "10 - 12 Weeks"
type input "11/28/2025"
type input "12/11/2025"
type input "10 - 12 Weeks"
type input "11/28/2025"
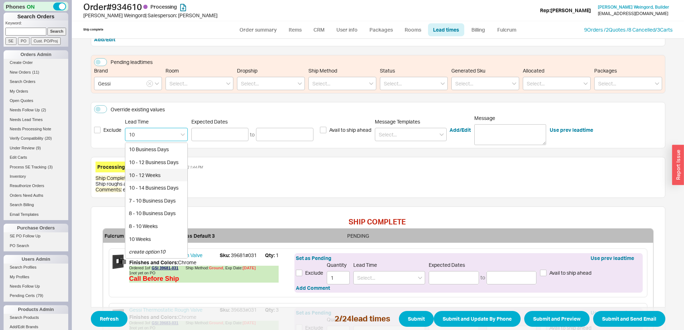
type input "12/11/2025"
type input "10 - 12 Weeks"
type input "11/28/2025"
type input "12/11/2025"
type input "10 - 12 Weeks"
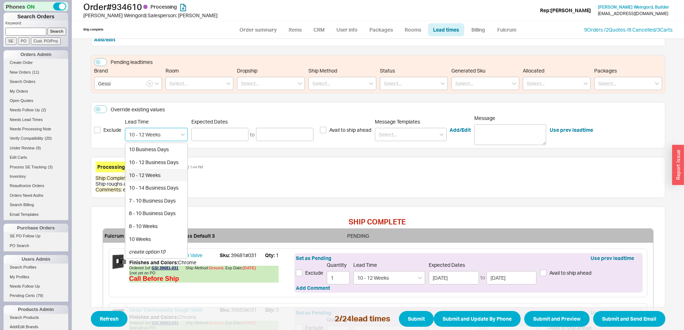
type input "11/28/2025"
type input "12/11/2025"
type input "10 - 12 Weeks"
type input "11/28/2025"
type input "12/11/2025"
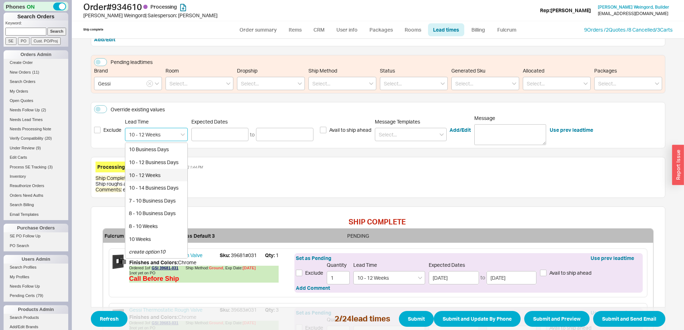
type input "10 - 12 Weeks"
type input "11/28/2025"
type input "12/11/2025"
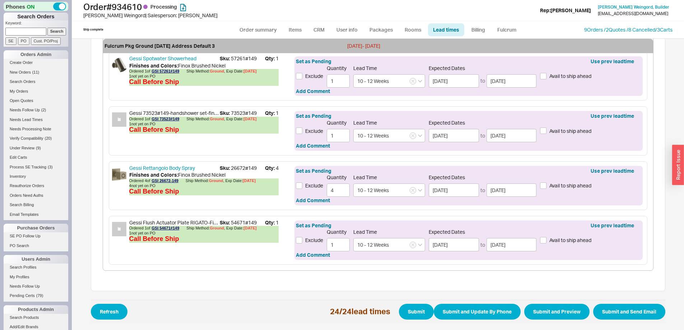
scroll to position [1287, 0]
type input "10 - 12 Weeks"
click at [405, 308] on button "Submit" at bounding box center [416, 311] width 35 height 16
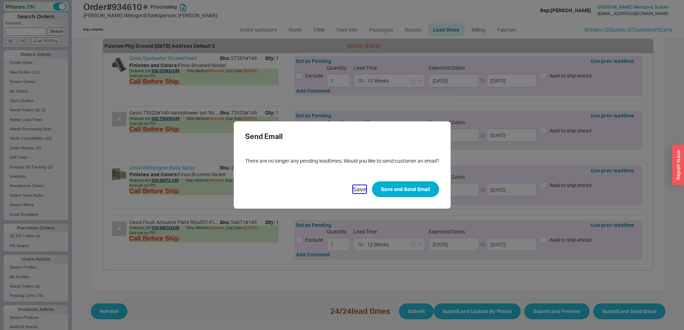
click at [356, 187] on button "Save" at bounding box center [359, 189] width 13 height 8
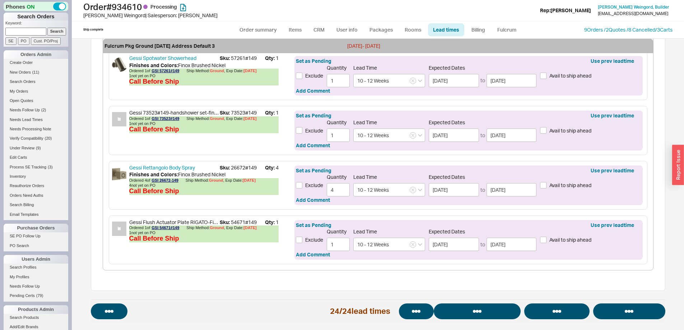
select select "*"
select select "LOW"
select select "3"
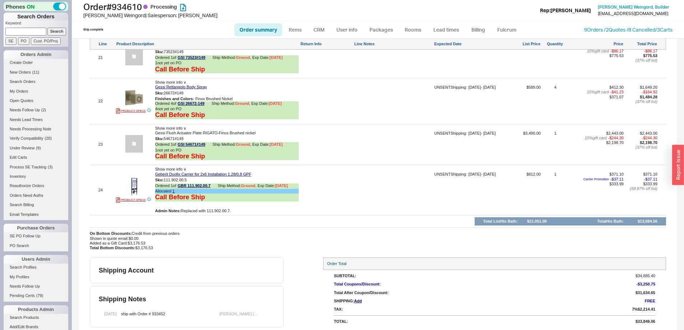
scroll to position [1633, 0]
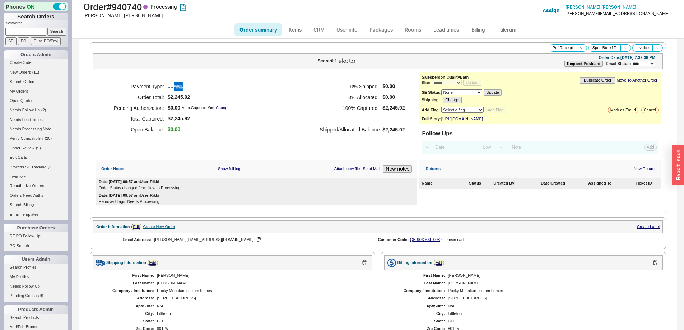
select select "*"
select select "LOW"
select select "3"
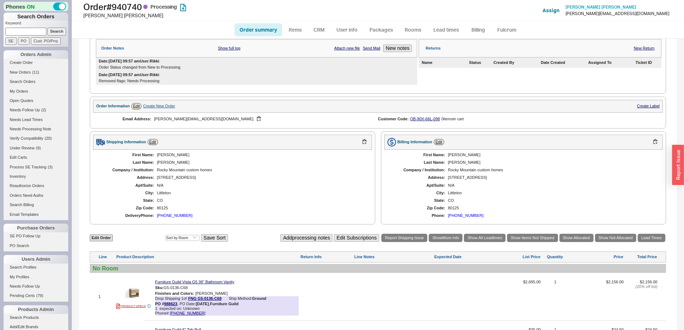
scroll to position [250, 0]
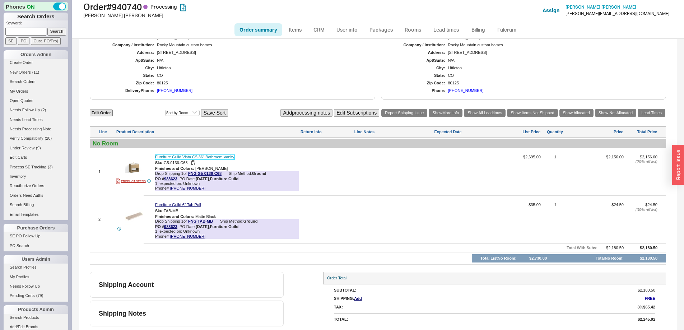
click at [199, 156] on link "Furniture Guild Vista G5 36" Bathroom Vanity" at bounding box center [194, 157] width 79 height 5
click at [443, 34] on link "Lead times" at bounding box center [446, 29] width 36 height 13
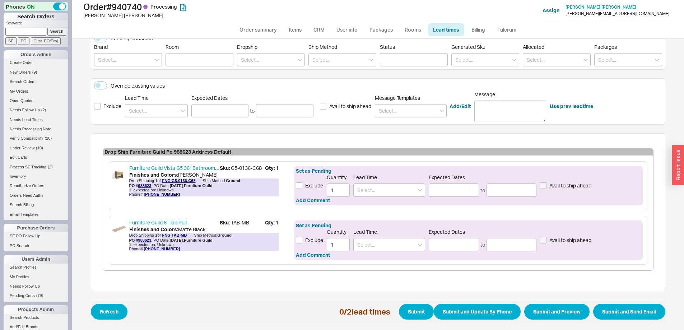
scroll to position [96, 0]
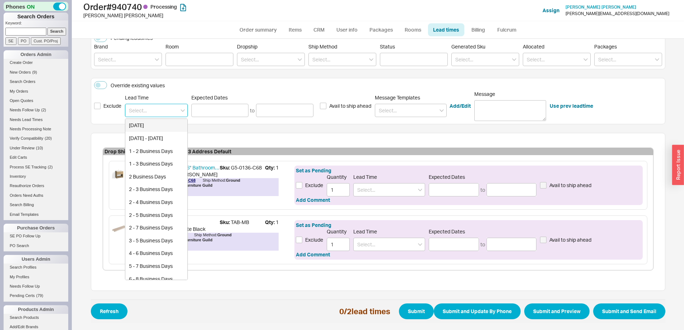
click at [160, 109] on input at bounding box center [156, 110] width 63 height 13
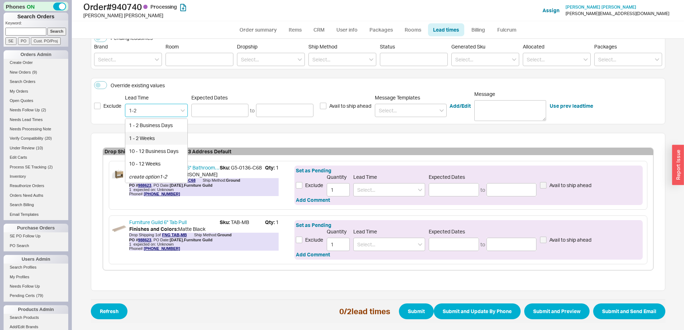
click at [150, 136] on div "1 - 2 Weeks" at bounding box center [156, 138] width 62 height 13
type input "1 - 2 Weeks"
type input "[DATE]"
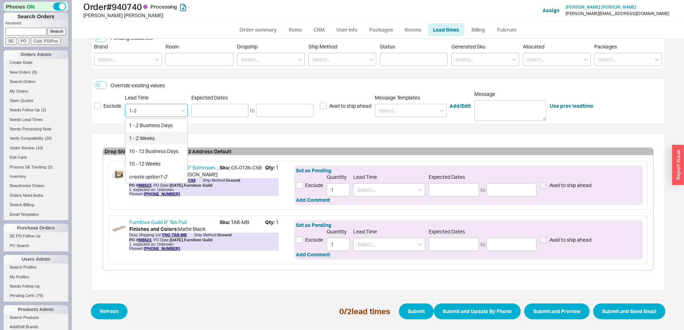
type input "1 - 2 Weeks"
type input "09/25/2025"
type input "10/02/2025"
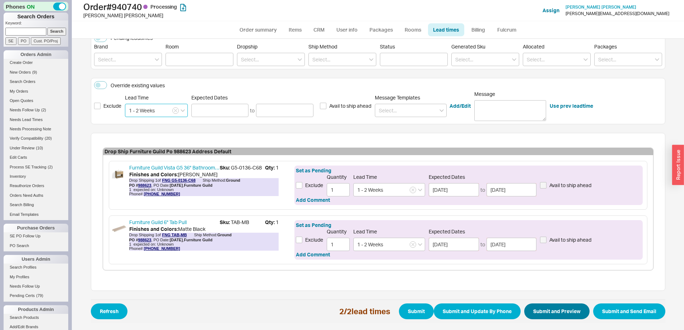
type input "1 - 2 Weeks"
click at [558, 305] on button "Submit and Preview" at bounding box center [556, 311] width 65 height 16
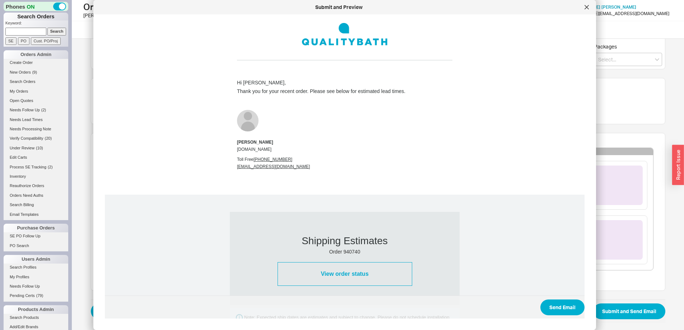
scroll to position [330, 0]
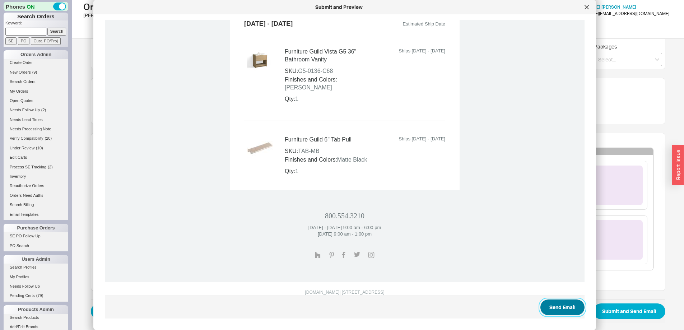
click at [553, 304] on button "Send Email" at bounding box center [562, 307] width 44 height 16
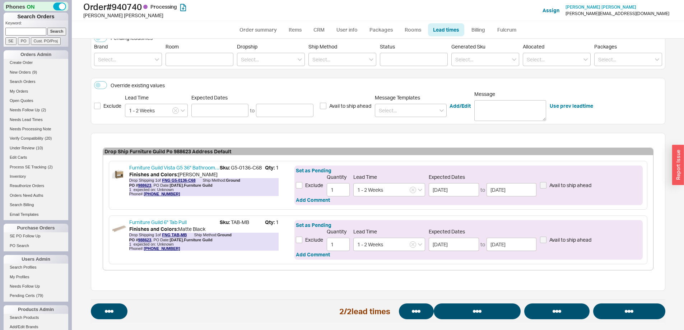
select select "*"
select select "LOW"
select select "3"
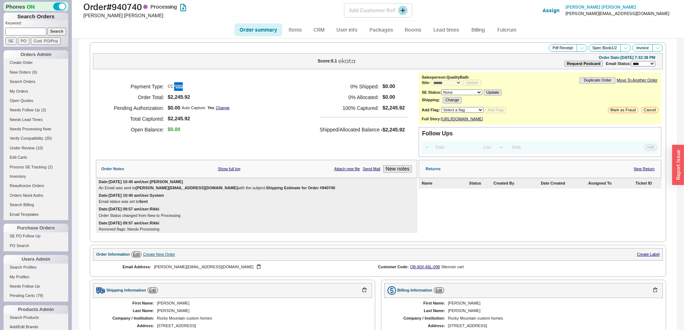
select select "*"
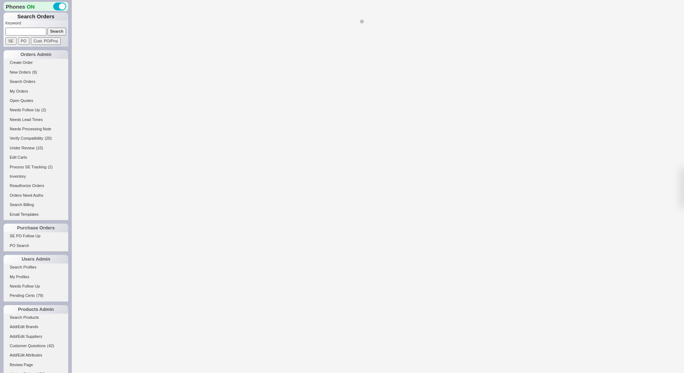
select select "*"
select select "LOW"
select select "3"
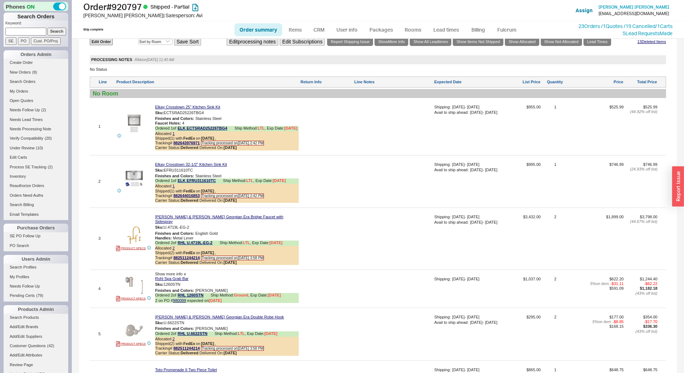
scroll to position [789, 0]
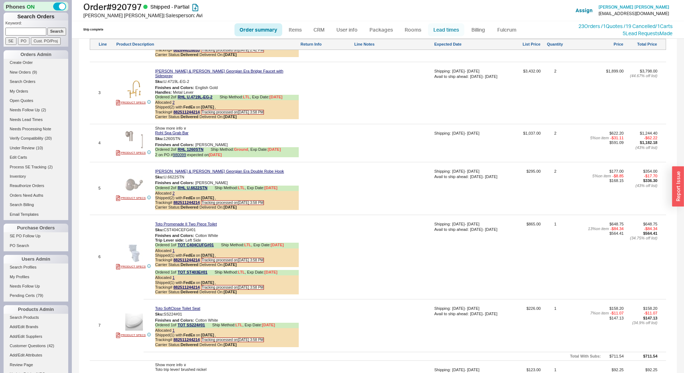
click at [458, 32] on link "Lead times" at bounding box center [446, 29] width 36 height 13
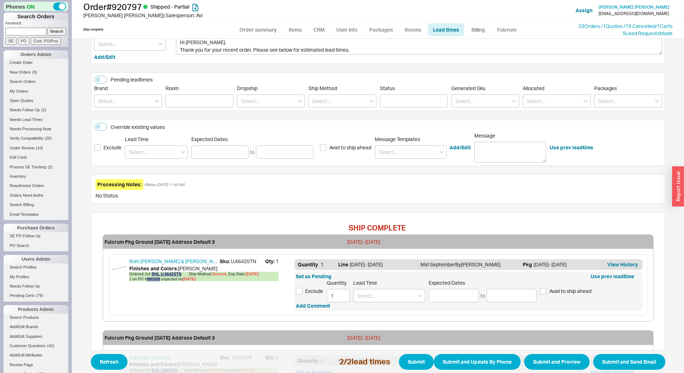
scroll to position [38, 0]
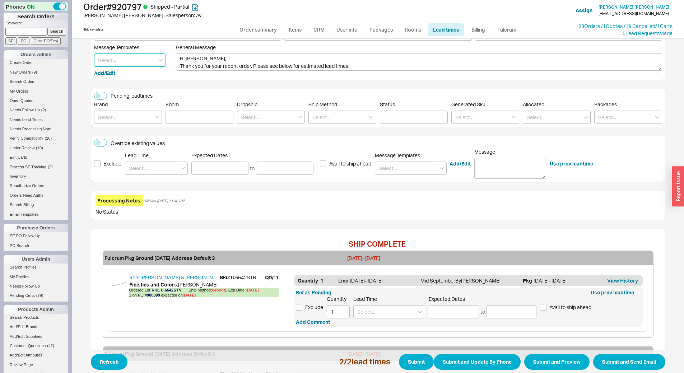
click at [131, 57] on input at bounding box center [130, 59] width 72 height 13
click at [128, 77] on div "Update" at bounding box center [129, 75] width 71 height 13
type textarea "Hi [PERSON_NAME], Please see below for an update on your order. We sincerely ap…"
type input "Update"
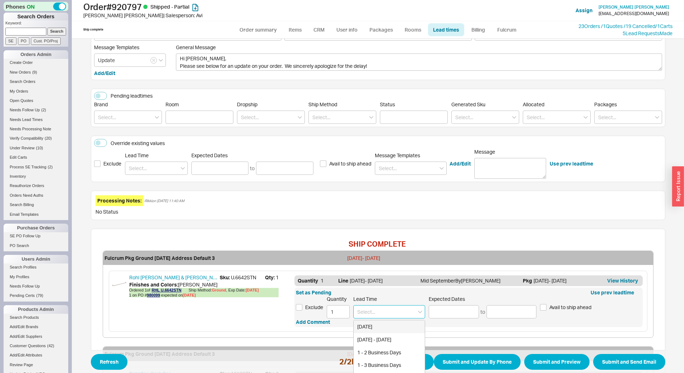
click at [398, 312] on input at bounding box center [389, 311] width 72 height 13
click at [399, 336] on div "Beginning to Mid January" at bounding box center [388, 339] width 71 height 13
type input "Beginning to Mid January"
type input "[DATE]"
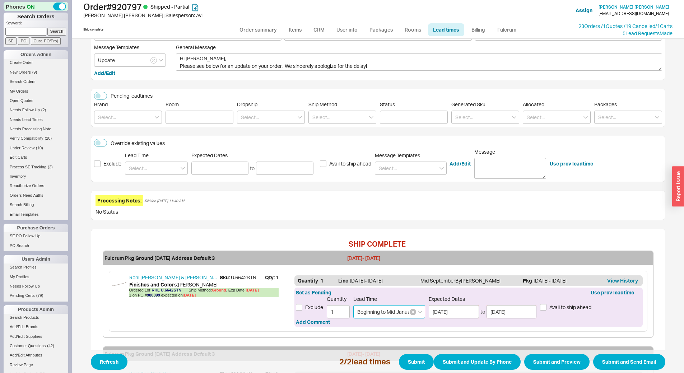
type input "Beginning to Mid January"
click at [409, 311] on button "button" at bounding box center [412, 312] width 6 height 6
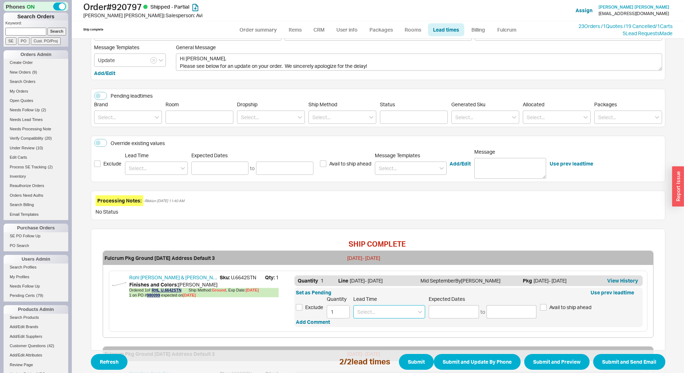
click at [401, 313] on input at bounding box center [389, 311] width 72 height 13
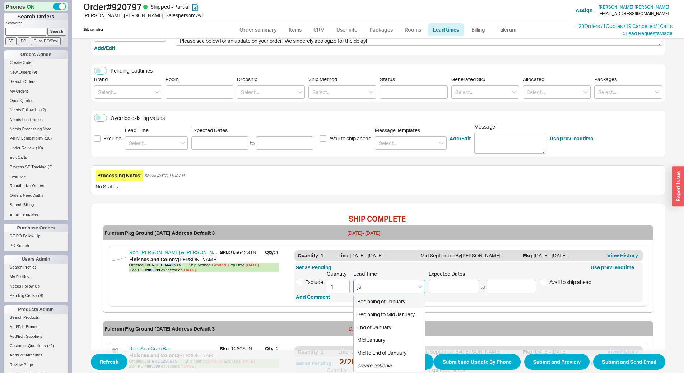
scroll to position [74, 0]
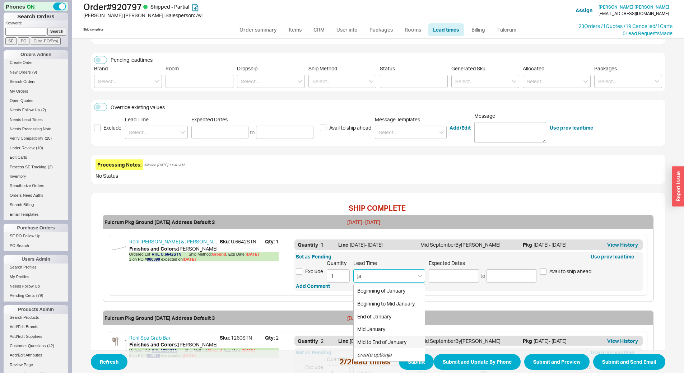
click at [384, 339] on div "Mid to End of January" at bounding box center [388, 341] width 71 height 13
type input "Mid to End of January"
type input "[DATE]"
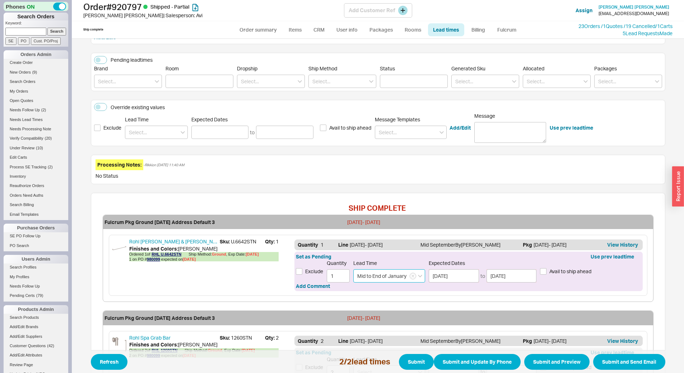
type input "Mid to End of January"
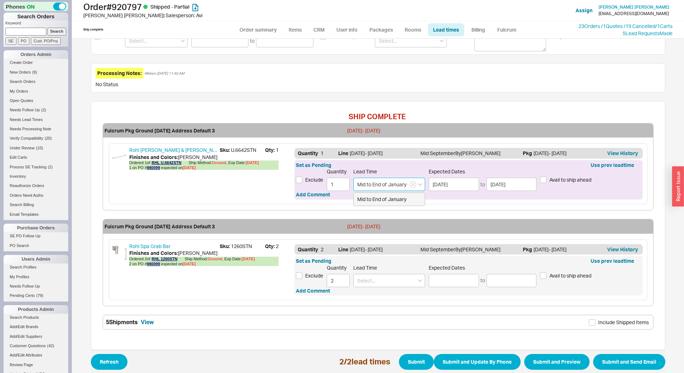
scroll to position [182, 0]
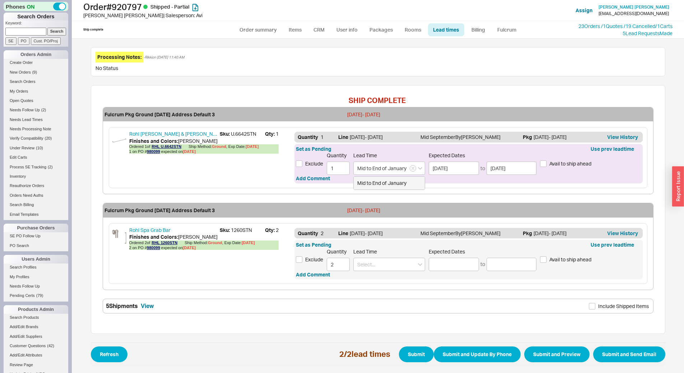
click at [243, 229] on span "Sku: 1260STN" at bounding box center [242, 229] width 45 height 7
copy span "1260STN"
click at [384, 263] on input at bounding box center [389, 264] width 72 height 13
click at [384, 289] on div "1 - 2 Weeks" at bounding box center [388, 291] width 71 height 13
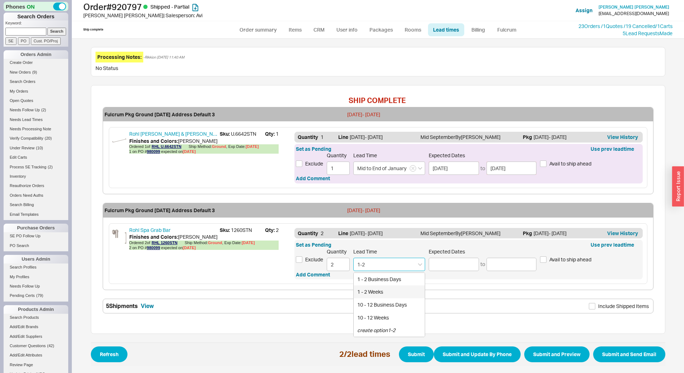
type input "1 - 2 Weeks"
type input "09/25/2025"
type input "10/02/2025"
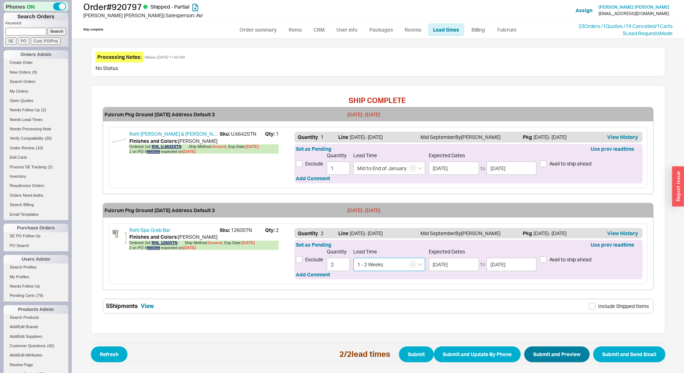
type input "1 - 2 Weeks"
click at [565, 353] on button "Submit and Preview" at bounding box center [556, 354] width 65 height 16
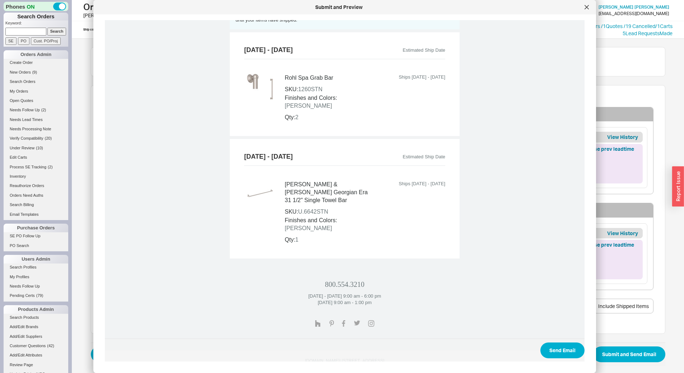
scroll to position [314, 0]
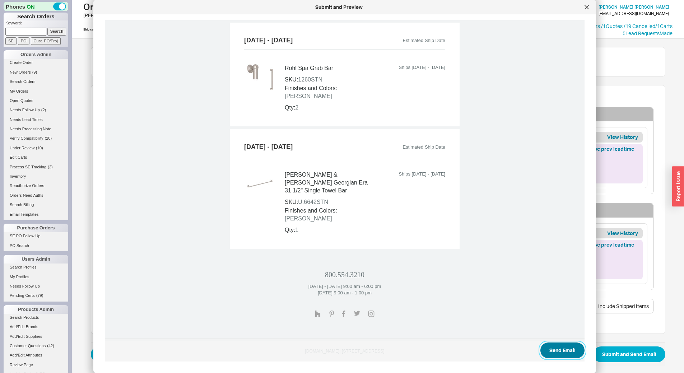
click at [564, 348] on button "Send Email" at bounding box center [562, 350] width 44 height 16
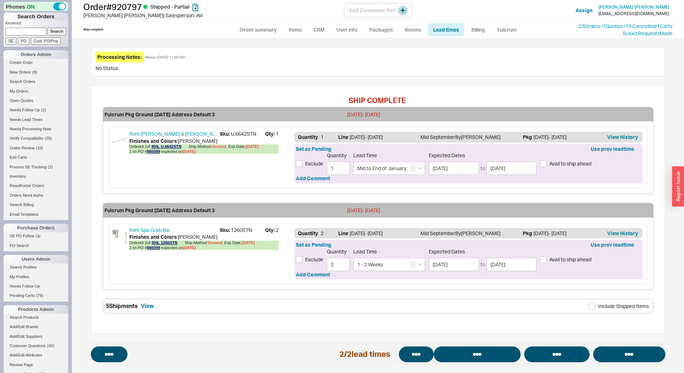
select select "*"
select select "LOW"
select select "3"
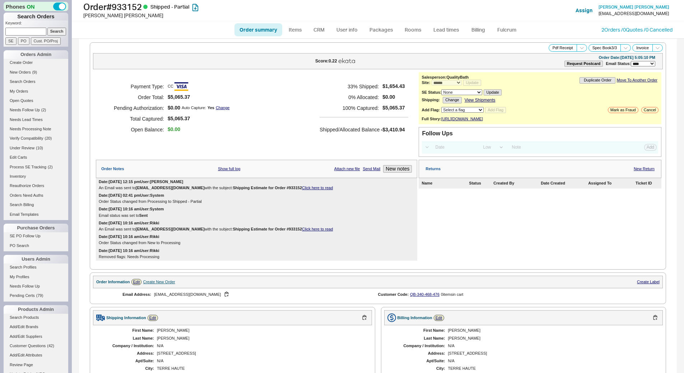
select select "*"
select select "LOW"
select select "3"
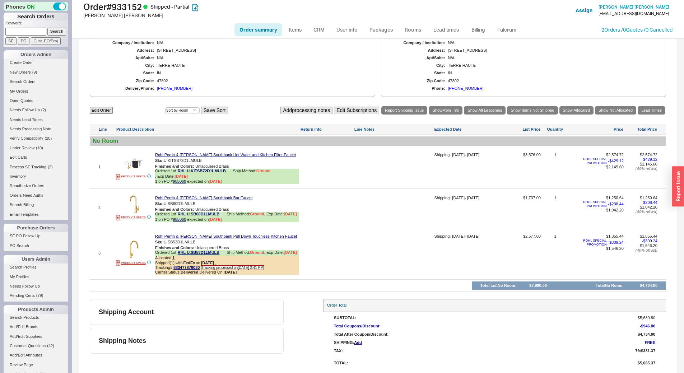
scroll to position [317, 0]
click at [447, 29] on link "Lead times" at bounding box center [446, 29] width 36 height 13
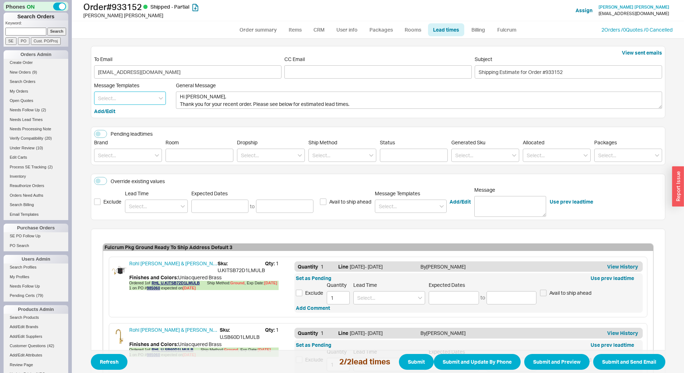
click at [130, 97] on input at bounding box center [130, 97] width 72 height 13
click at [124, 113] on div "Update" at bounding box center [129, 113] width 71 height 13
type textarea "Hi [PERSON_NAME], Please see below for an update on your order. We sincerely ap…"
type input "Update"
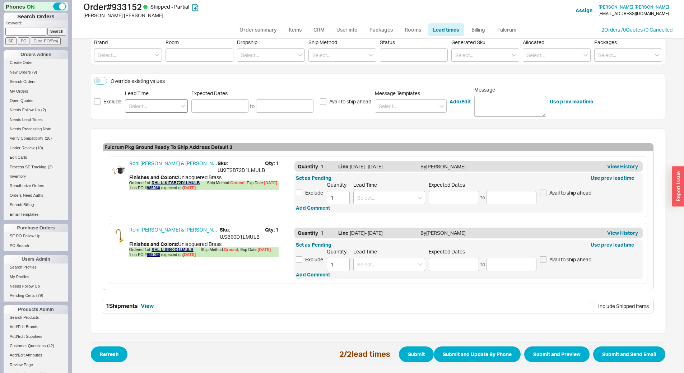
scroll to position [64, 0]
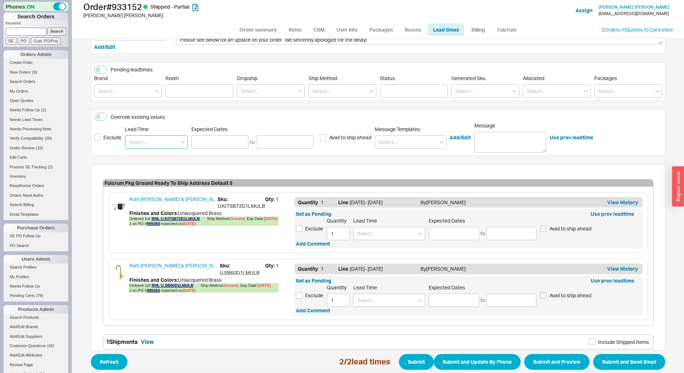
click at [140, 144] on input at bounding box center [156, 141] width 63 height 13
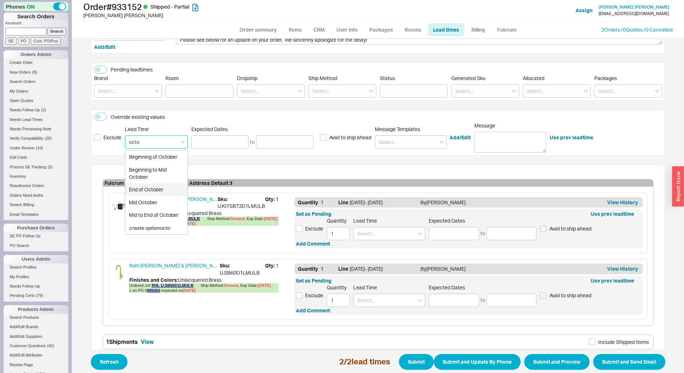
click at [156, 193] on div "End of October" at bounding box center [156, 189] width 62 height 13
type input "End of October"
type input "[DATE]"
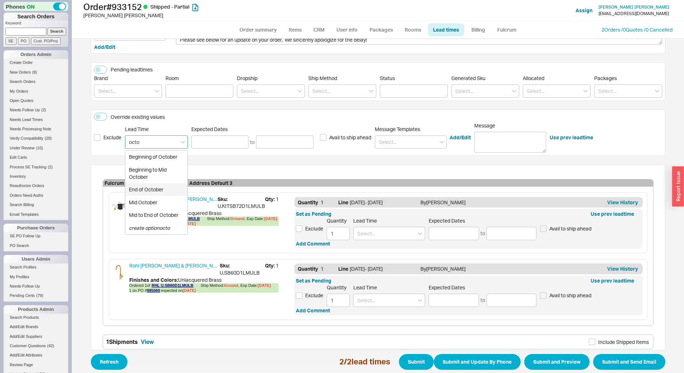
type input "End of October"
type input "[DATE]"
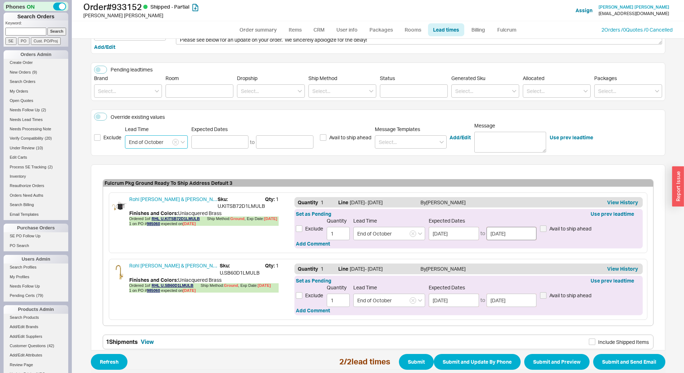
type input "End of October"
click at [520, 239] on input "[DATE]" at bounding box center [511, 233] width 50 height 13
click at [449, 248] on div "Set as Pending Use prev leadtime Exclude Quantity 1 Lead Time End of October Ex…" at bounding box center [468, 228] width 348 height 39
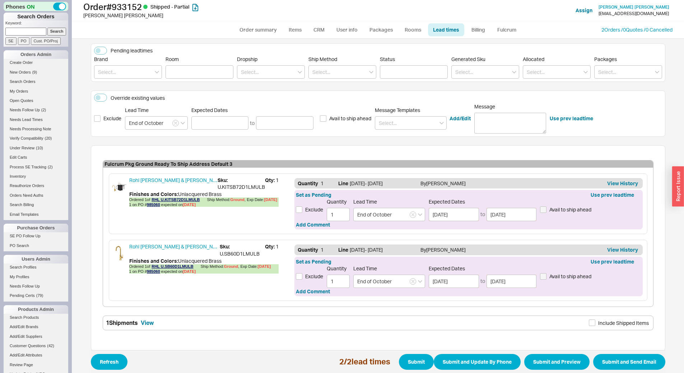
scroll to position [100, 0]
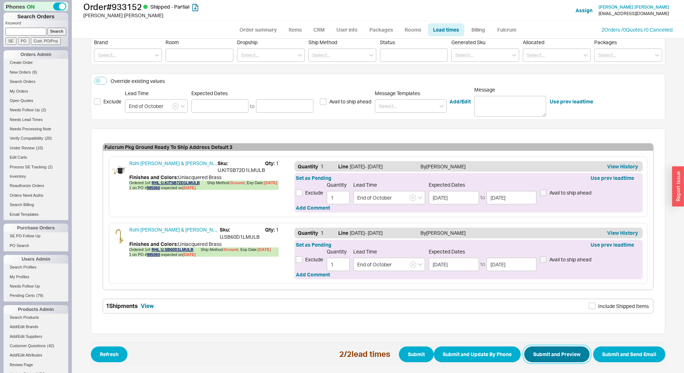
click at [555, 353] on button "Submit and Preview" at bounding box center [556, 354] width 65 height 16
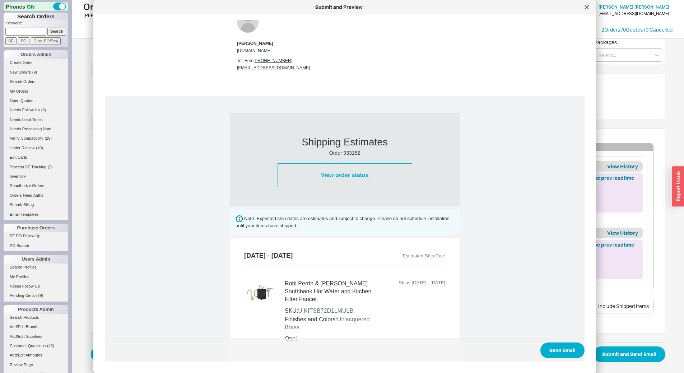
scroll to position [319, 0]
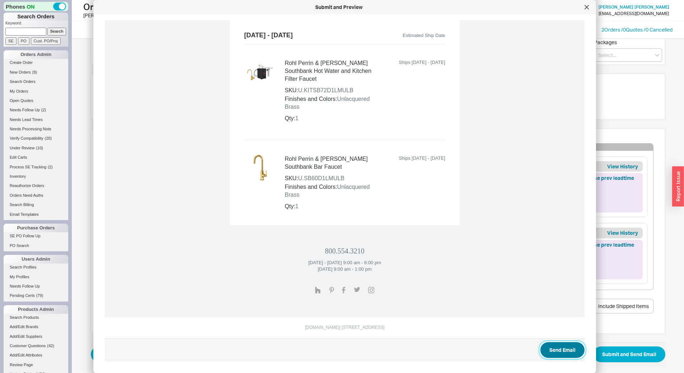
click at [549, 346] on button "Send Email" at bounding box center [562, 350] width 44 height 16
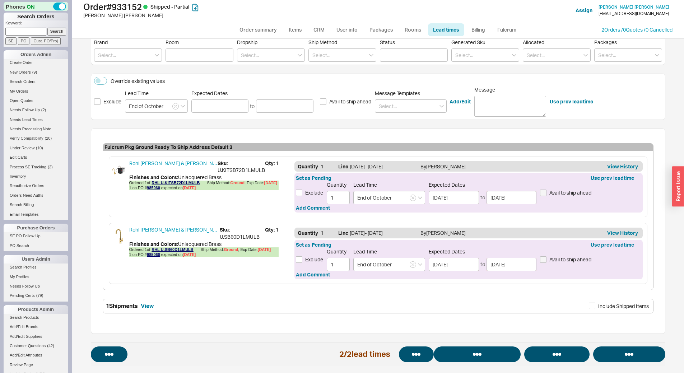
select select "*"
select select "LOW"
select select "3"
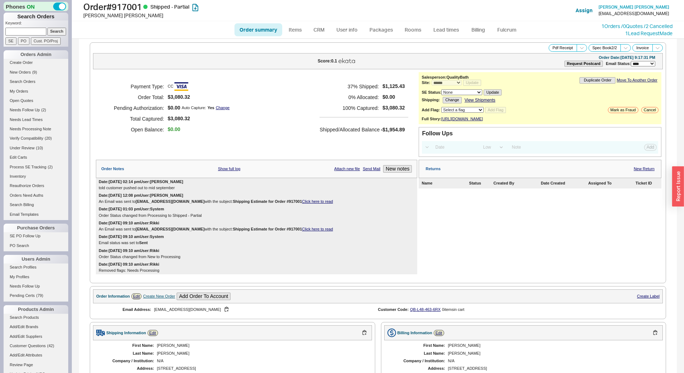
select select "*"
select select "LOW"
select select "3"
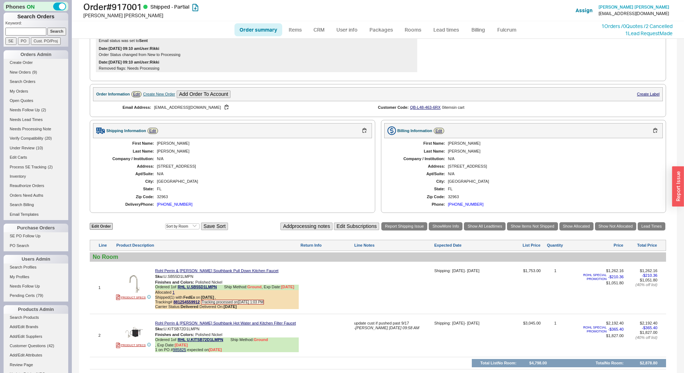
scroll to position [284, 0]
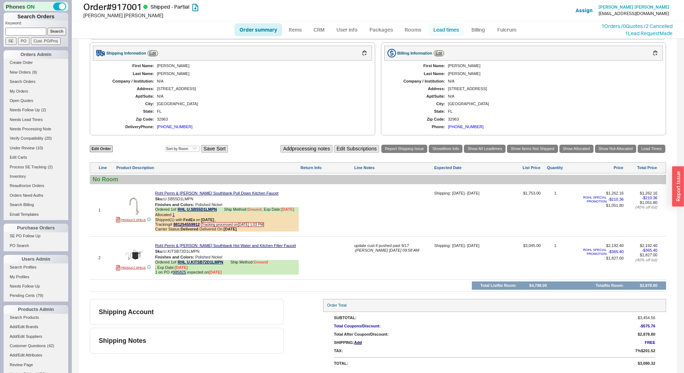
click at [445, 28] on link "Lead times" at bounding box center [446, 29] width 36 height 13
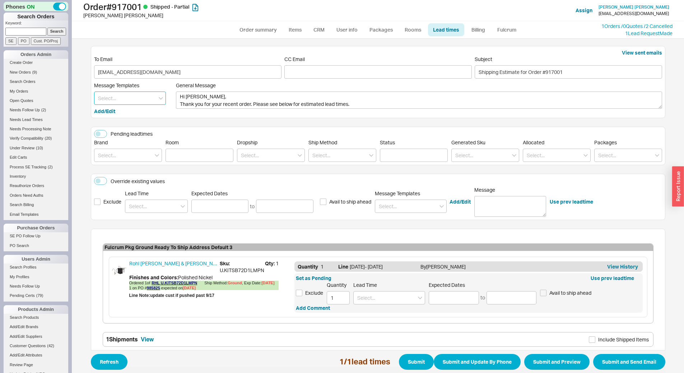
click at [132, 95] on input at bounding box center [130, 97] width 72 height 13
click at [130, 113] on div "Update" at bounding box center [129, 113] width 71 height 13
type textarea "Hi Jill, Please see below for an update on your order. We sincerely apologize f…"
type input "Update"
click at [126, 97] on input "Update" at bounding box center [130, 97] width 72 height 13
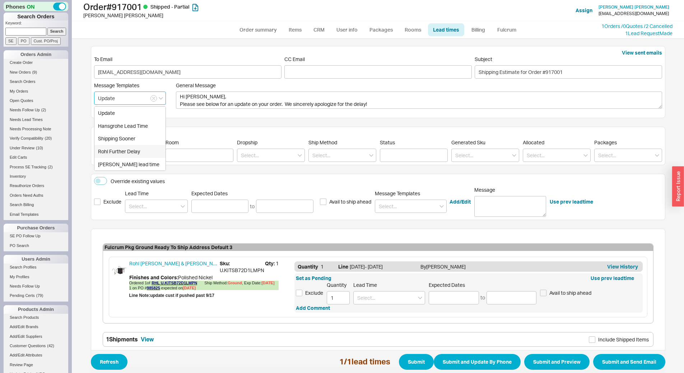
click at [125, 155] on div "Rohl Further Delay" at bounding box center [129, 151] width 71 height 13
type textarea "Dear Jill, Please see below for an update on your order. Rohl informed us that …"
type input "Rohl Further Delay"
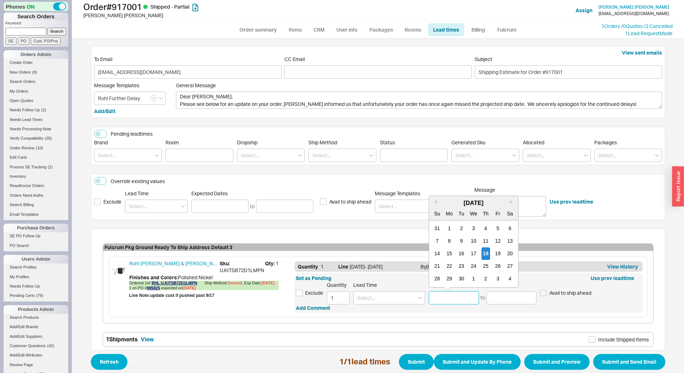
click at [437, 294] on input at bounding box center [453, 297] width 50 height 13
click at [469, 281] on div "1" at bounding box center [473, 278] width 9 height 13
type input "10/01/2025"
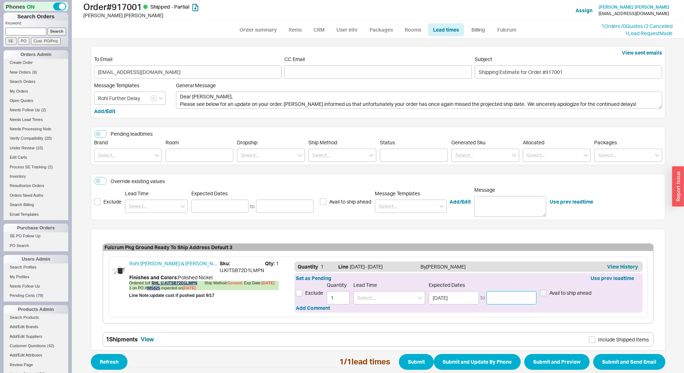
click at [508, 295] on input at bounding box center [511, 297] width 50 height 13
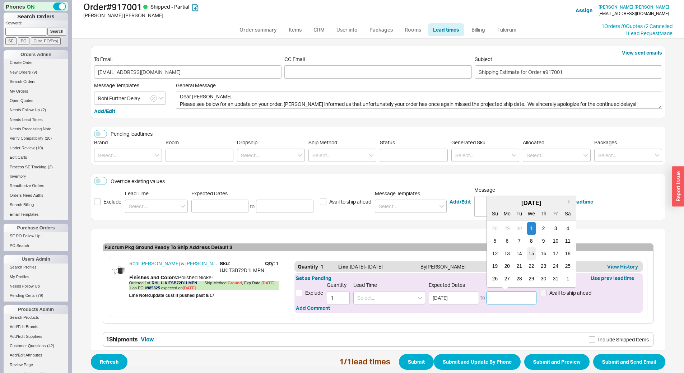
click at [527, 252] on div "15" at bounding box center [531, 253] width 9 height 13
type input "10/15/2025"
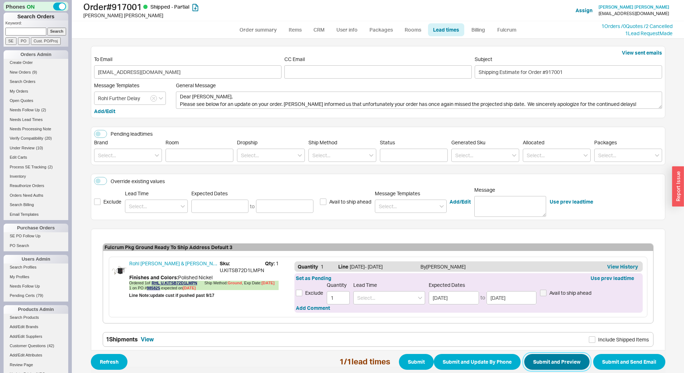
click at [547, 361] on button "Submit and Preview" at bounding box center [556, 362] width 65 height 16
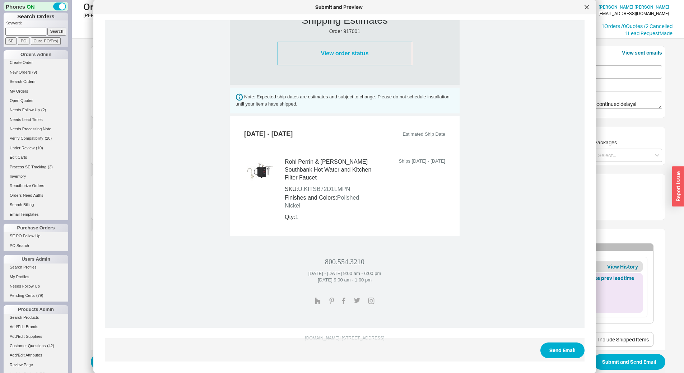
scroll to position [240, 0]
click at [568, 356] on button "Send Email" at bounding box center [562, 350] width 44 height 16
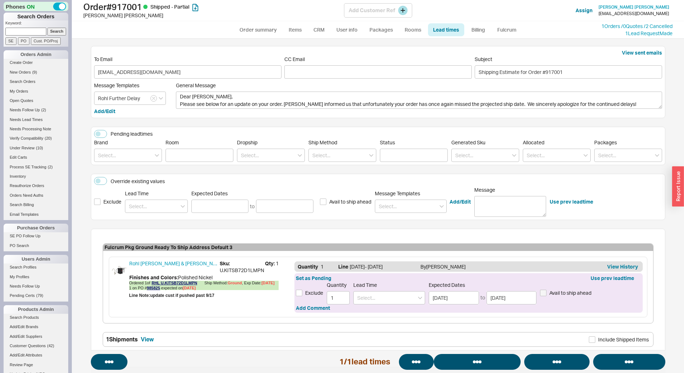
select select "*"
select select "LOW"
select select "3"
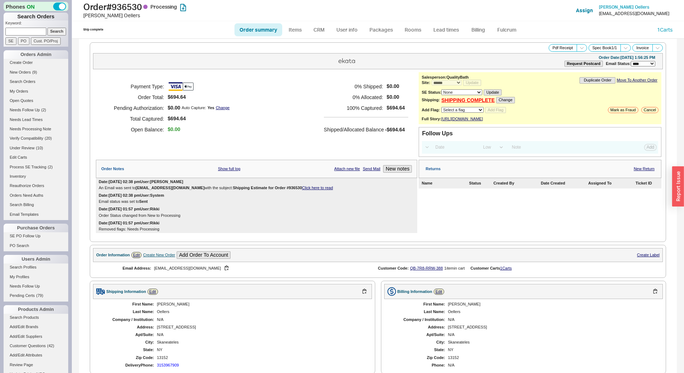
select select "*"
select select "LOW"
select select "3"
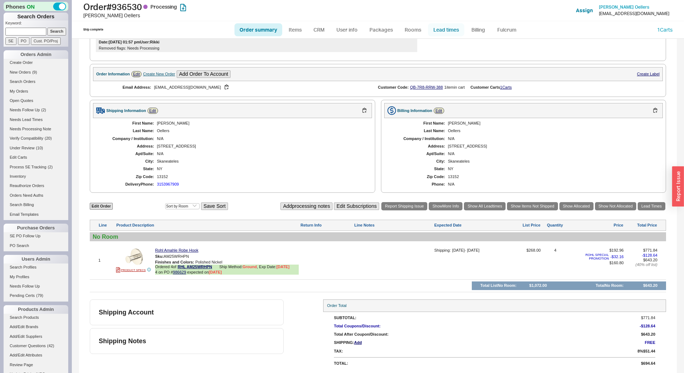
click at [449, 30] on link "Lead times" at bounding box center [446, 29] width 36 height 13
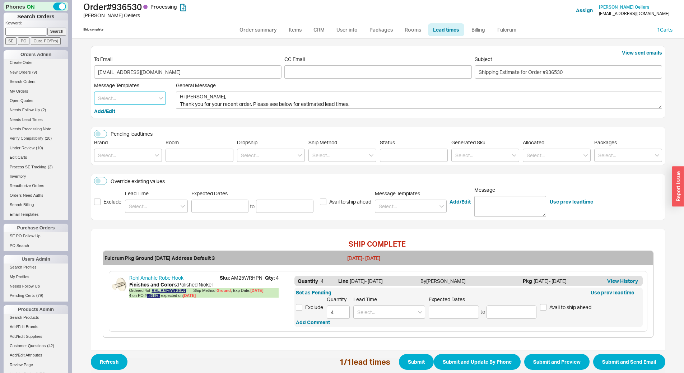
click at [116, 96] on input at bounding box center [130, 97] width 72 height 13
click at [116, 110] on div "Update" at bounding box center [129, 113] width 71 height 13
type textarea "Hi Nora, Please see below for an update on your order. We sincerely apologize f…"
type input "Update"
click at [148, 297] on link "986629" at bounding box center [153, 295] width 13 height 4
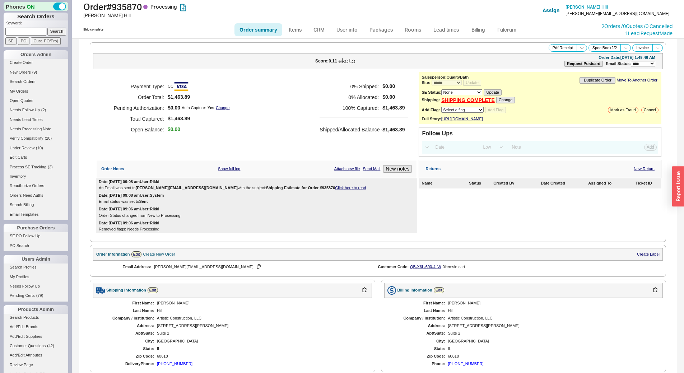
select select "*"
select select "LOW"
select select "3"
click at [335, 190] on link "Click here to read" at bounding box center [350, 187] width 31 height 4
click at [239, 155] on div "Payment Type: CC Order Total: $1,463.89 Pending Authorization: $0.00 Auto Captu…" at bounding box center [256, 114] width 321 height 85
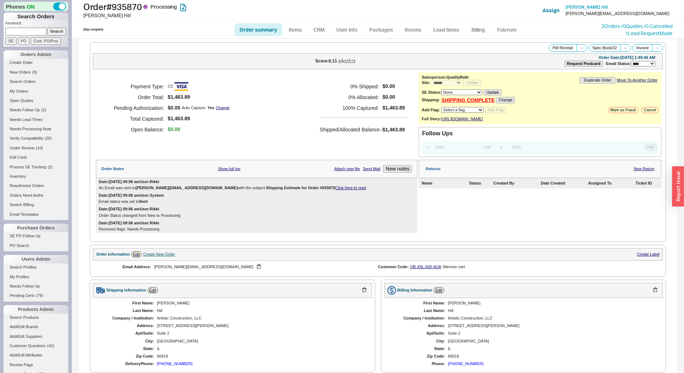
scroll to position [223, 0]
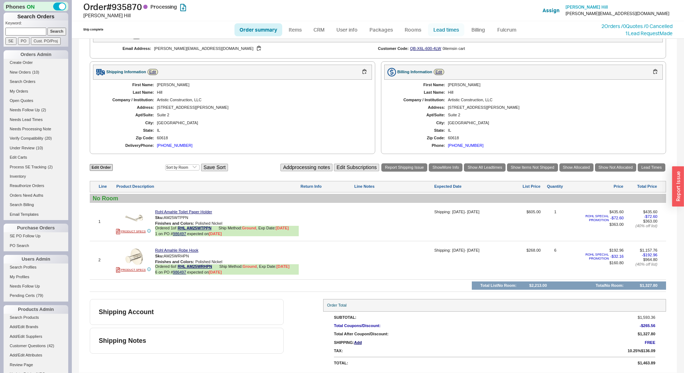
click at [435, 28] on link "Lead times" at bounding box center [446, 29] width 36 height 13
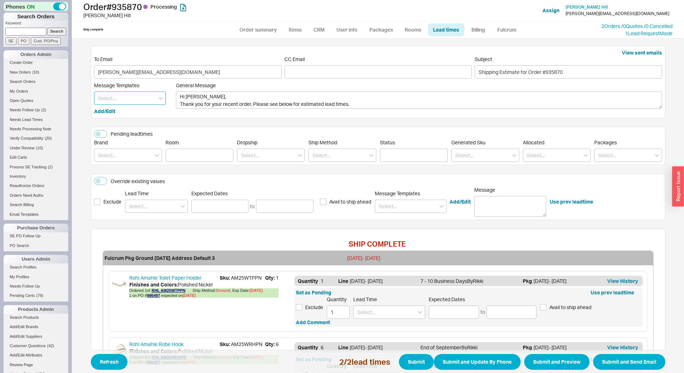
click at [139, 102] on input at bounding box center [130, 97] width 72 height 13
click at [136, 110] on div "Update" at bounding box center [129, 113] width 71 height 13
type textarea "Hi Jonathan, Please see below for an update on your order. We sincerely apologi…"
type input "Update"
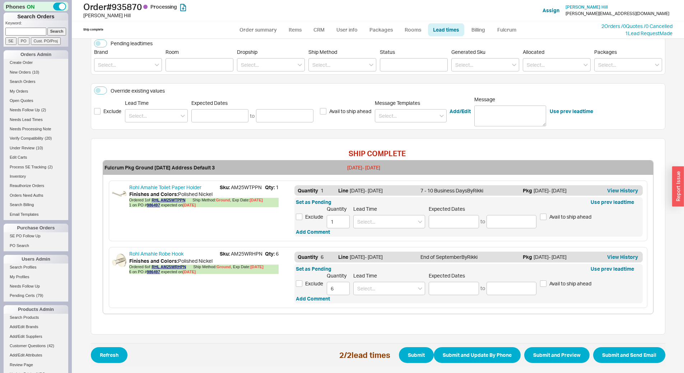
scroll to position [91, 0]
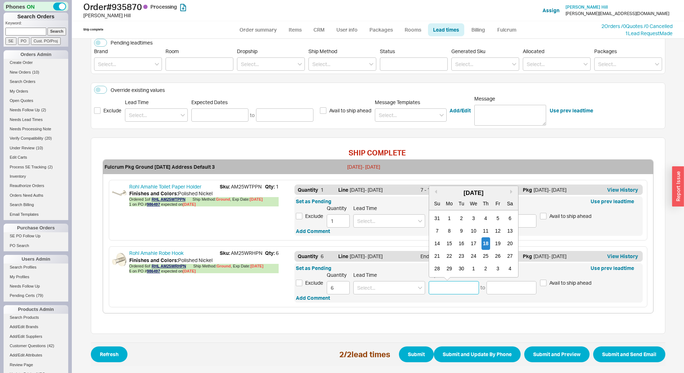
click at [446, 292] on input at bounding box center [453, 287] width 50 height 13
click at [404, 291] on input at bounding box center [389, 287] width 72 height 13
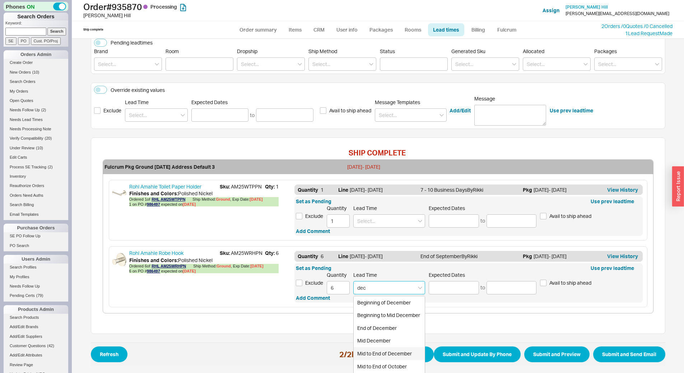
click at [393, 355] on div "Mid to End of December" at bounding box center [388, 353] width 71 height 13
type input "Mid to End of December"
type input "12/15/2025"
type input "12/31/2025"
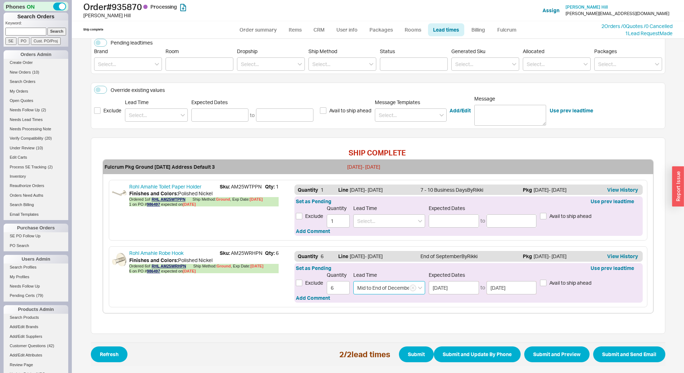
type input "Mid to End of December"
click at [512, 288] on input "12/31/2025" at bounding box center [511, 287] width 50 height 13
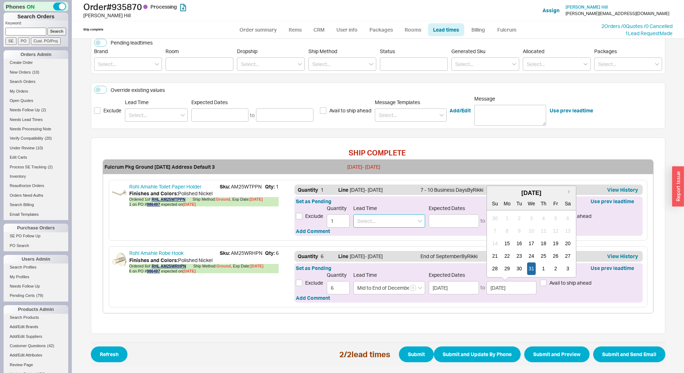
click at [394, 219] on input at bounding box center [389, 220] width 72 height 13
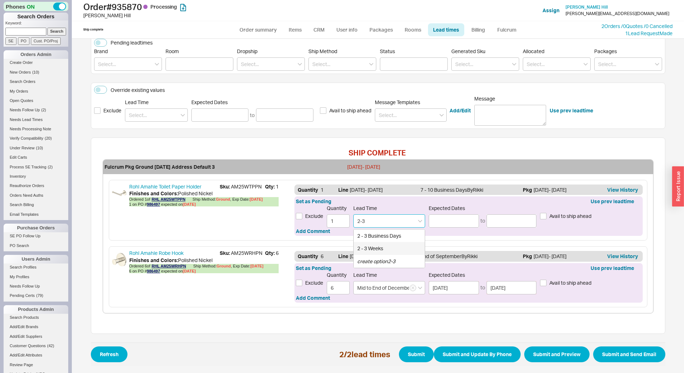
click at [388, 247] on div "2 - 3 Weeks" at bounding box center [388, 248] width 71 height 13
type input "2 - 3 Weeks"
type input "10/02/2025"
type input "10/09/2025"
type input "2 - 3 Weeks"
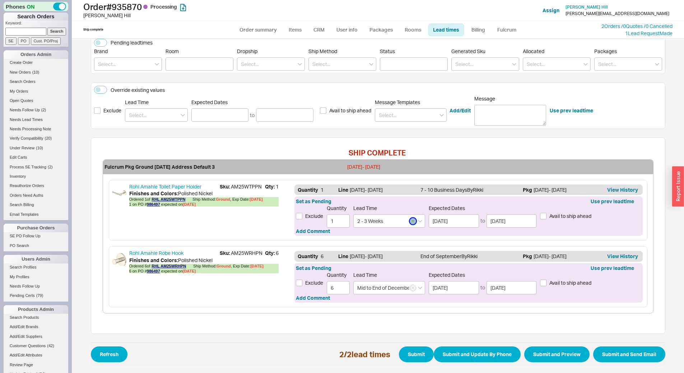
click at [413, 222] on button "button" at bounding box center [412, 221] width 6 height 6
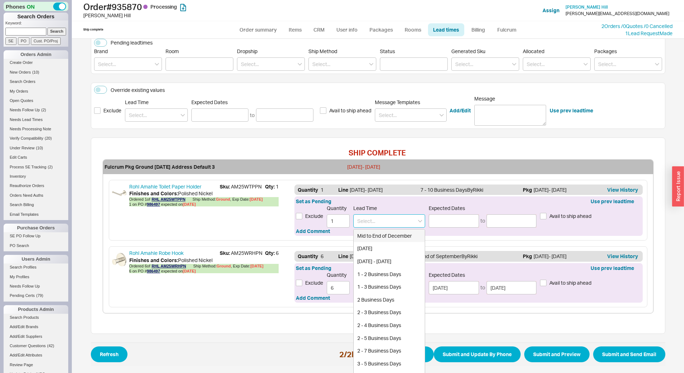
click at [391, 219] on input at bounding box center [389, 220] width 72 height 13
type input "m"
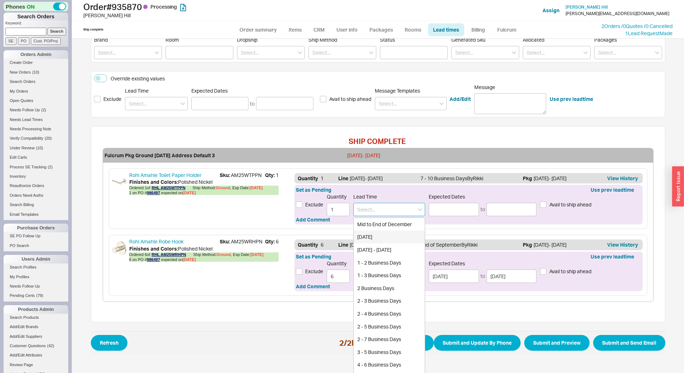
scroll to position [109, 0]
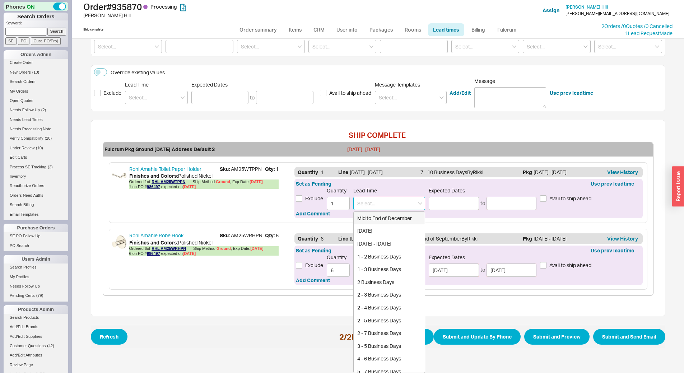
click at [387, 217] on div "Mid to End of December" at bounding box center [388, 218] width 71 height 13
type input "Mid to End of December"
type input "12/15/2025"
type input "12/31/2025"
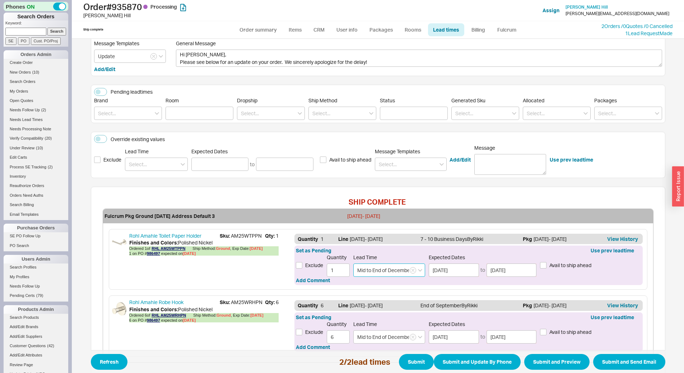
scroll to position [91, 0]
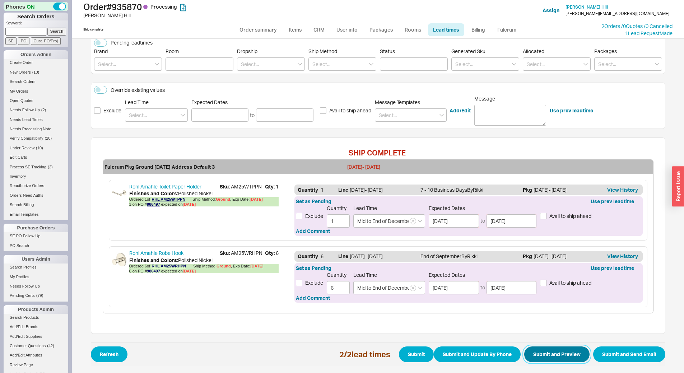
click at [554, 351] on button "Submit and Preview" at bounding box center [556, 354] width 65 height 16
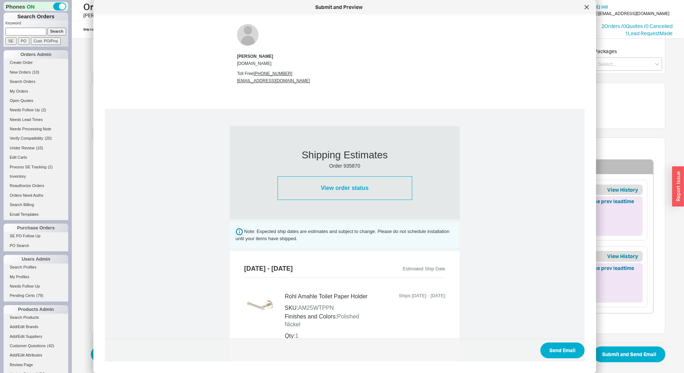
scroll to position [295, 0]
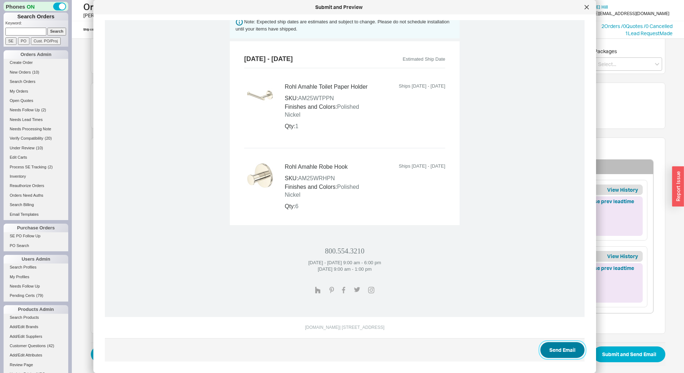
click at [563, 347] on button "Send Email" at bounding box center [562, 350] width 44 height 16
select select "*"
select select "LOW"
select select "3"
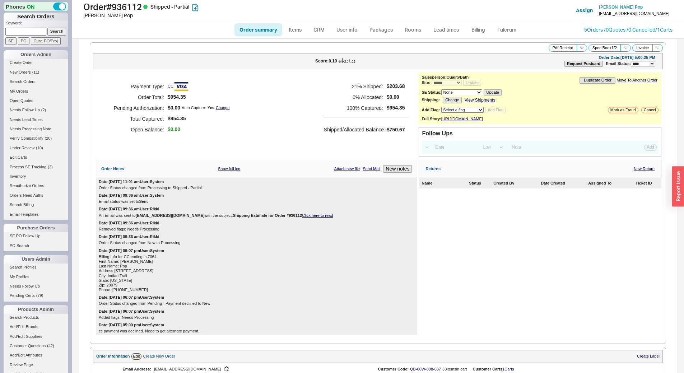
select select "*"
select select "LOW"
select select "3"
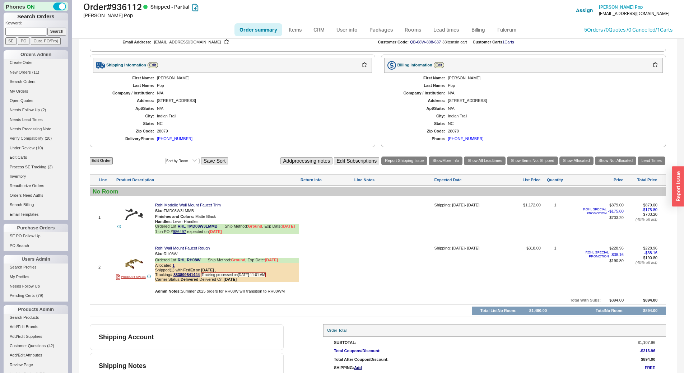
scroll to position [357, 0]
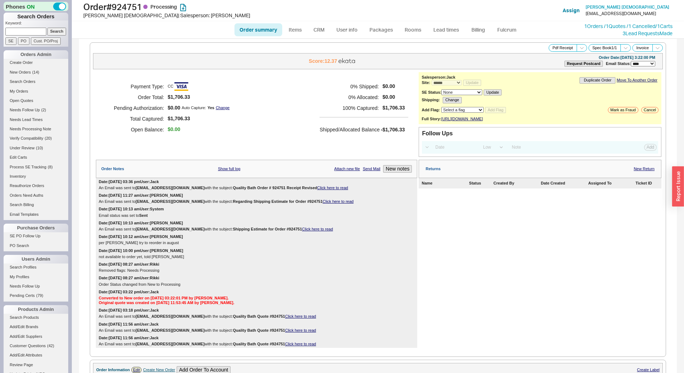
select select "*"
select select "LOW"
select select "3"
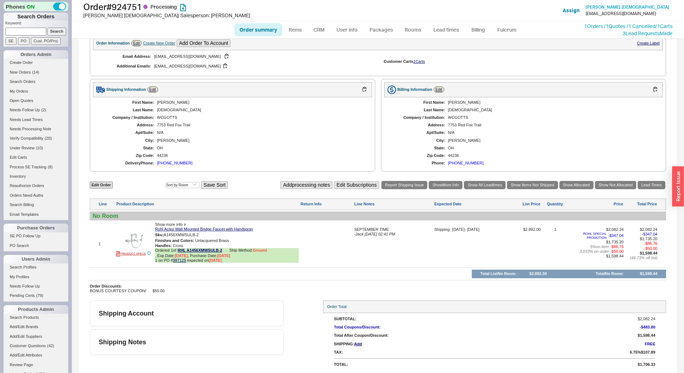
scroll to position [332, 0]
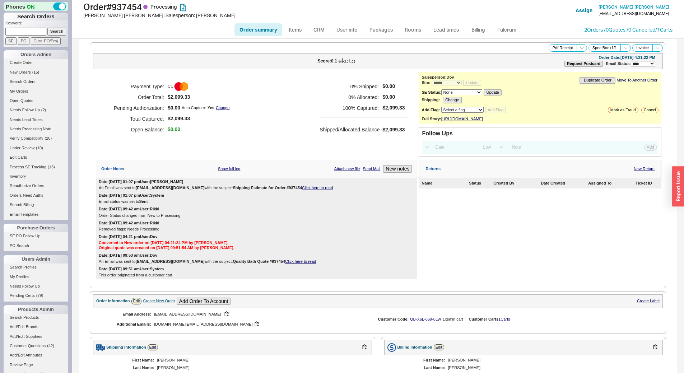
select select "*"
select select "LOW"
select select "3"
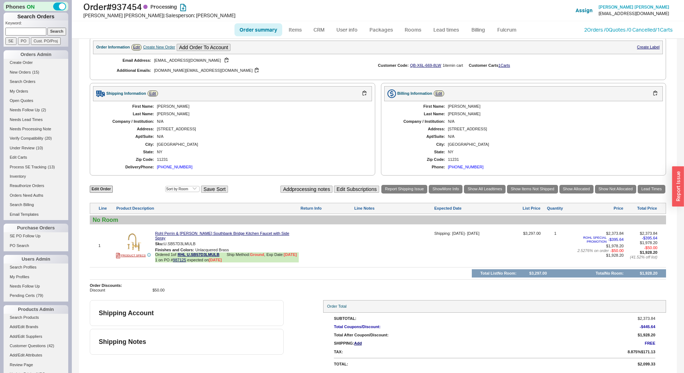
scroll to position [254, 0]
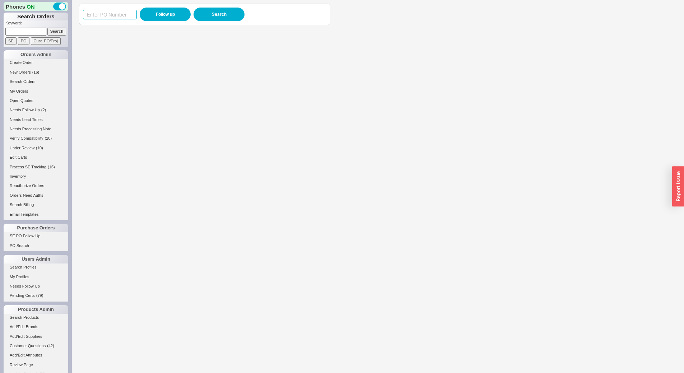
click at [104, 18] on input at bounding box center [110, 15] width 54 height 10
paste input "984346"
type input "984346"
click at [150, 12] on button "Follow up" at bounding box center [165, 15] width 51 height 14
click at [113, 12] on input "984346" at bounding box center [110, 15] width 54 height 10
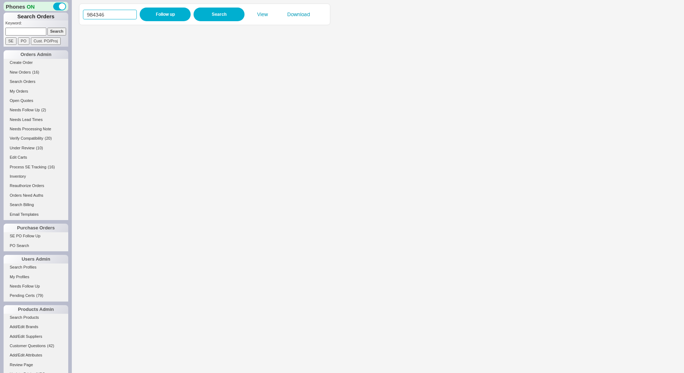
click at [113, 12] on input "984346" at bounding box center [110, 15] width 54 height 10
paste input "8577"
type input "988577"
click at [161, 15] on button "Follow up" at bounding box center [165, 15] width 51 height 14
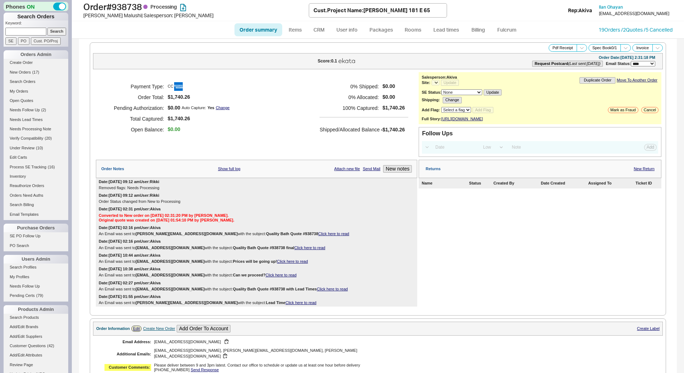
select select "*"
select select "LOW"
select select "3"
select select "*"
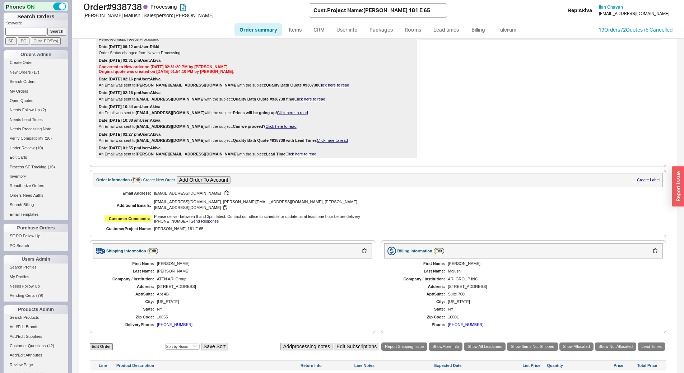
scroll to position [303, 0]
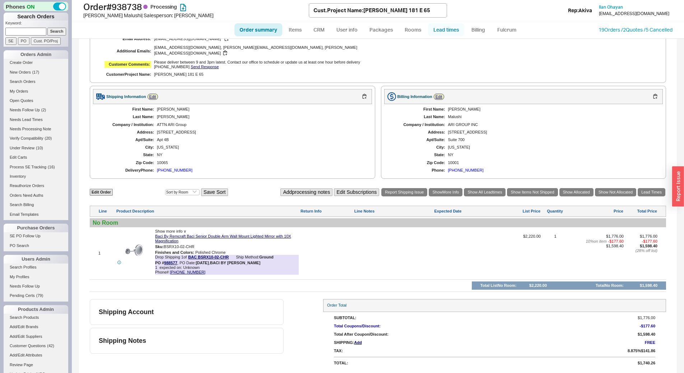
click at [450, 27] on link "Lead times" at bounding box center [446, 29] width 36 height 13
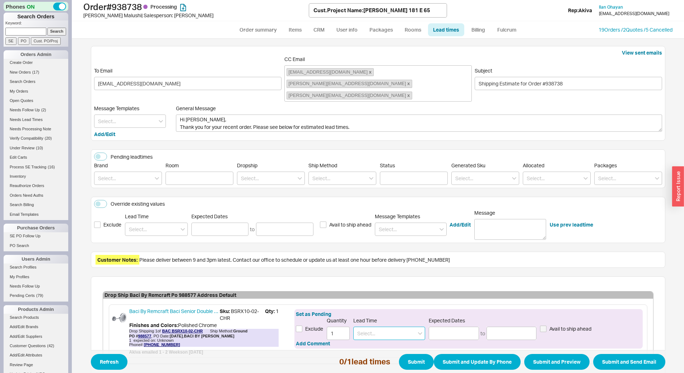
click at [375, 327] on input at bounding box center [389, 333] width 72 height 13
click at [384, 342] on div "2 - 3 Business Days" at bounding box center [388, 348] width 71 height 13
type input "2 - 3 Business Days"
type input "[DATE]"
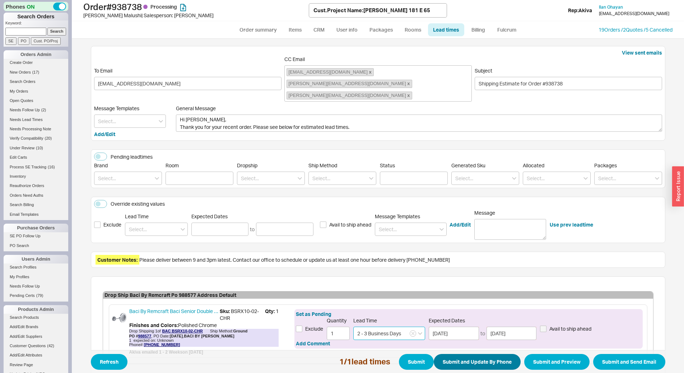
type input "2 - 3 Business Days"
click at [456, 359] on button "Submit and Update By Phone" at bounding box center [476, 362] width 87 height 16
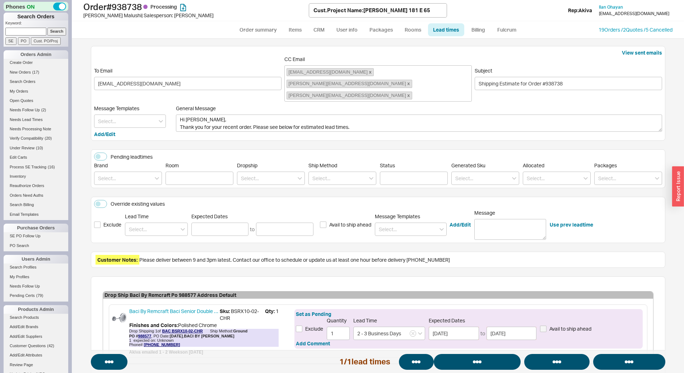
select select "*"
select select "LOW"
select select "3"
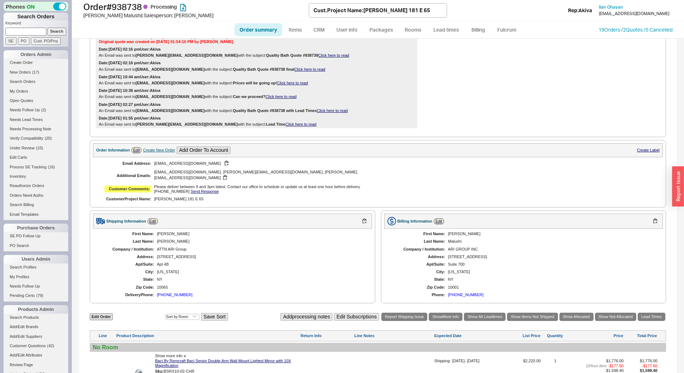
scroll to position [123, 0]
